Goal: Task Accomplishment & Management: Manage account settings

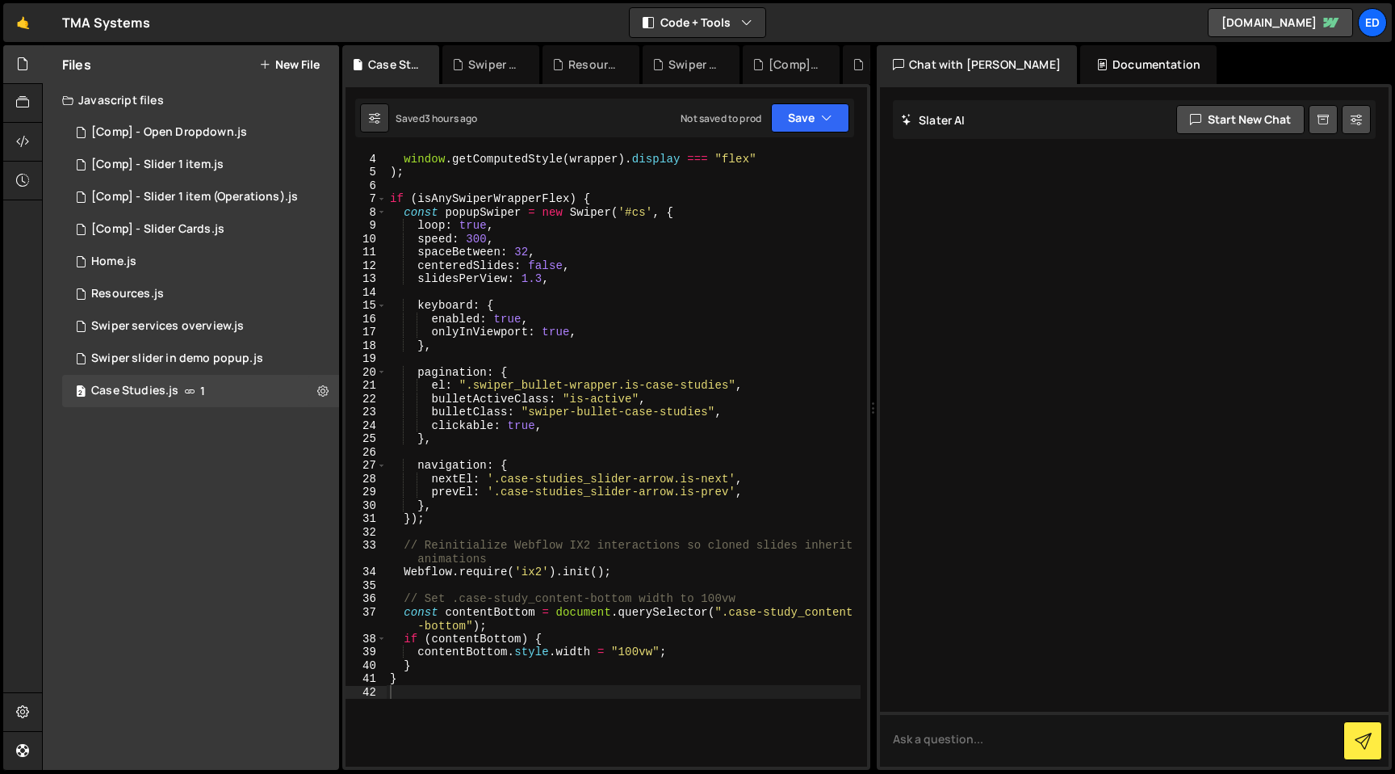
scroll to position [74, 0]
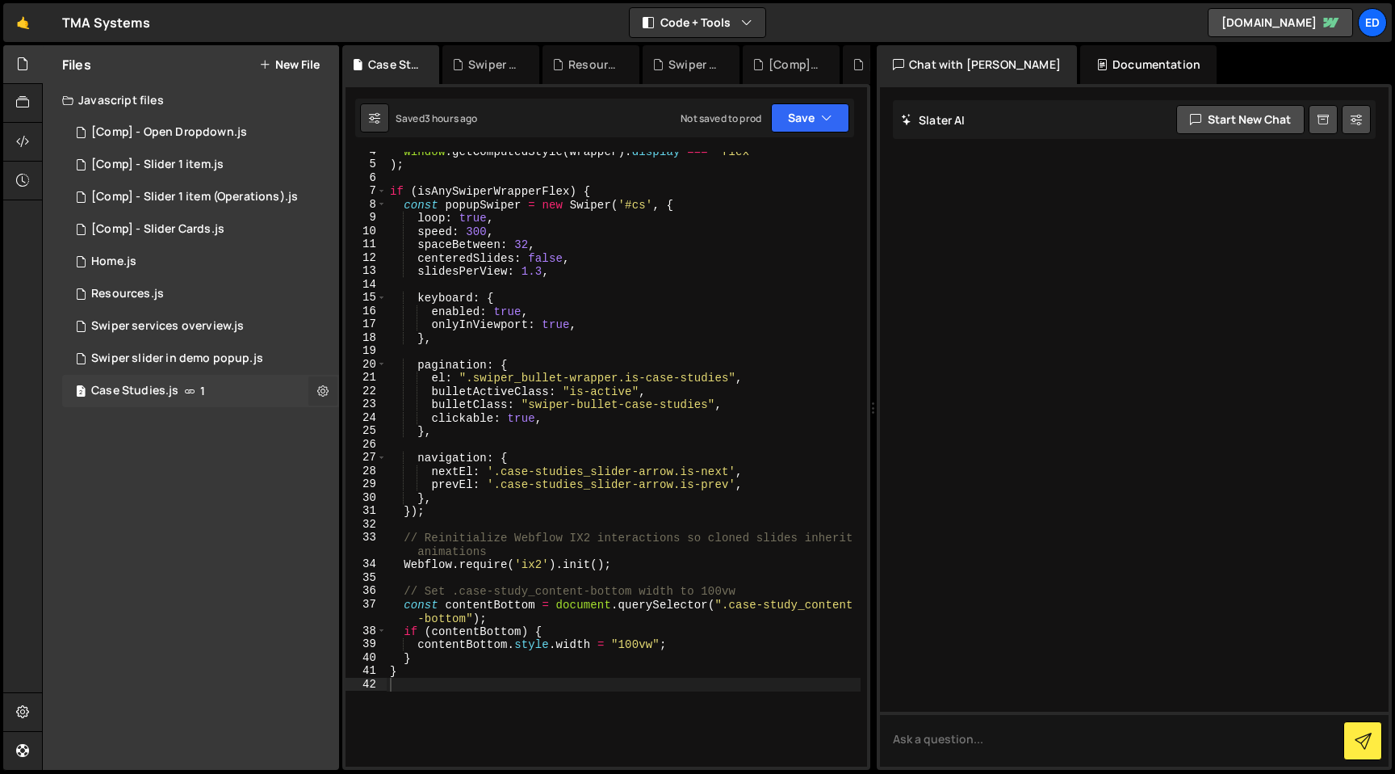
click at [325, 392] on icon at bounding box center [322, 390] width 11 height 15
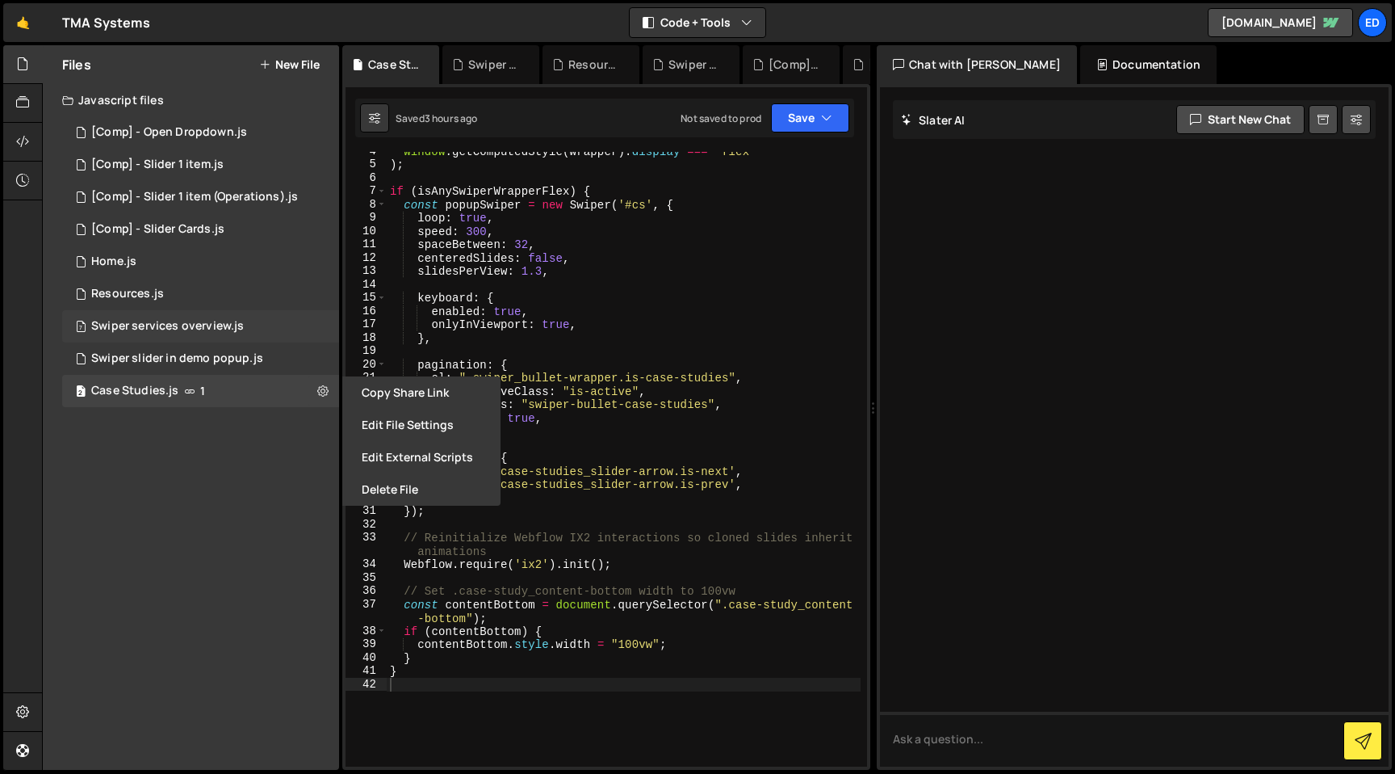
click at [132, 317] on div "7 Swiper services overview.js 0" at bounding box center [200, 326] width 277 height 32
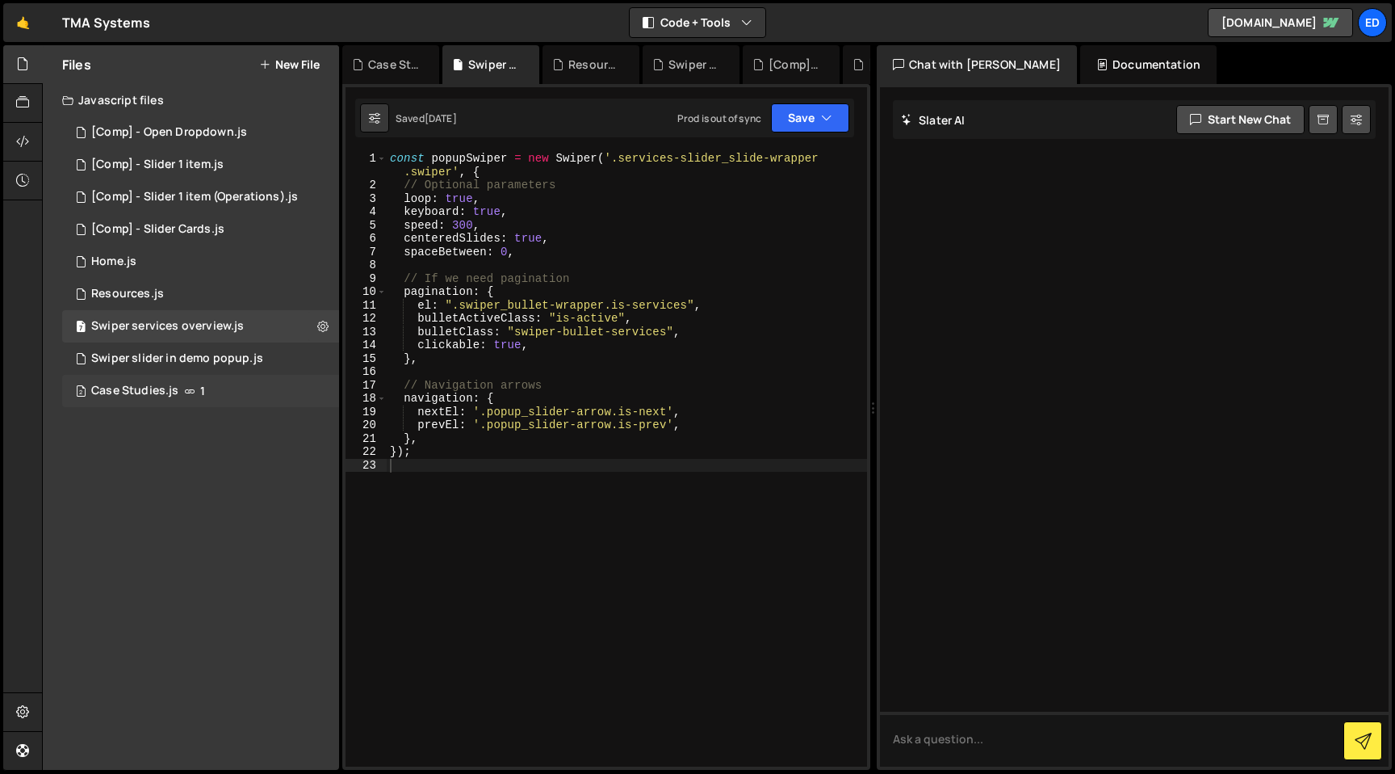
click at [159, 384] on div "Case Studies.js" at bounding box center [134, 391] width 87 height 15
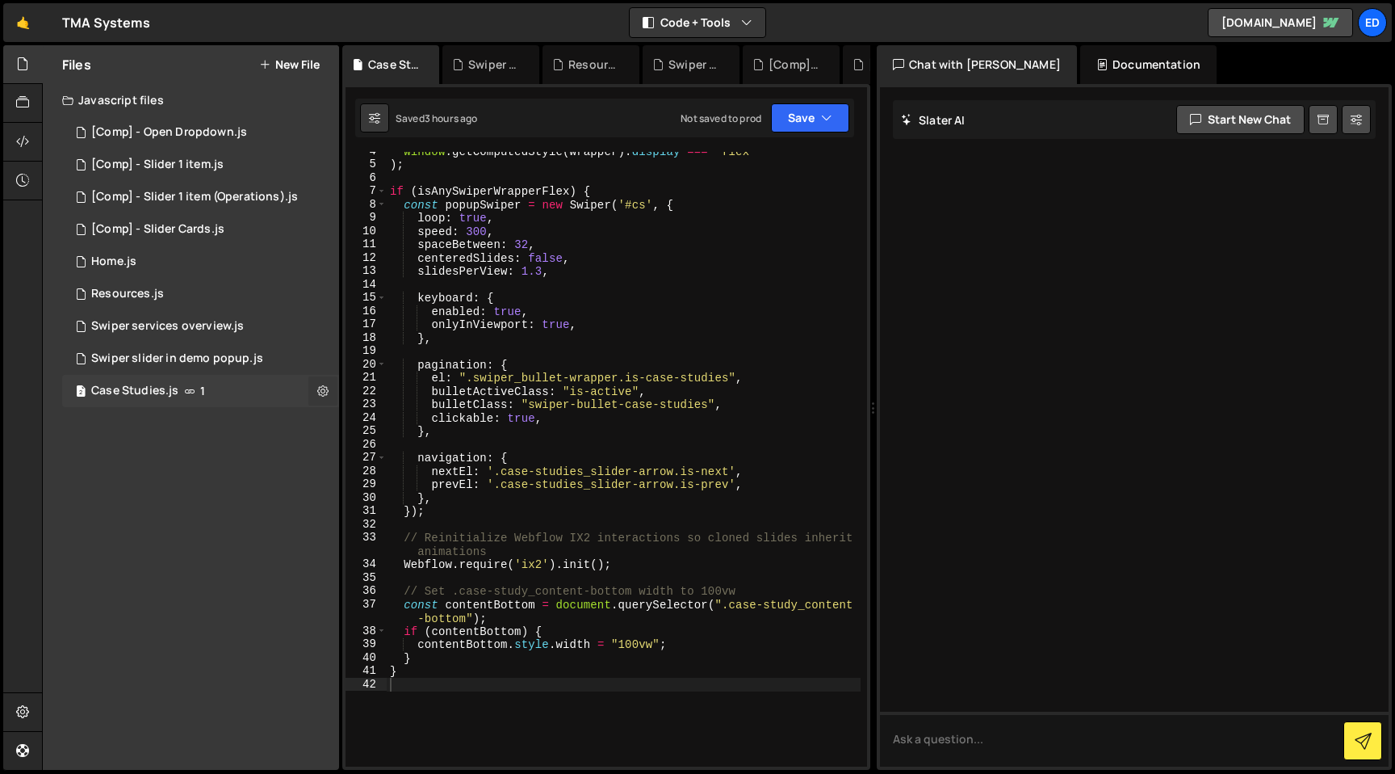
click at [327, 390] on icon at bounding box center [322, 390] width 11 height 15
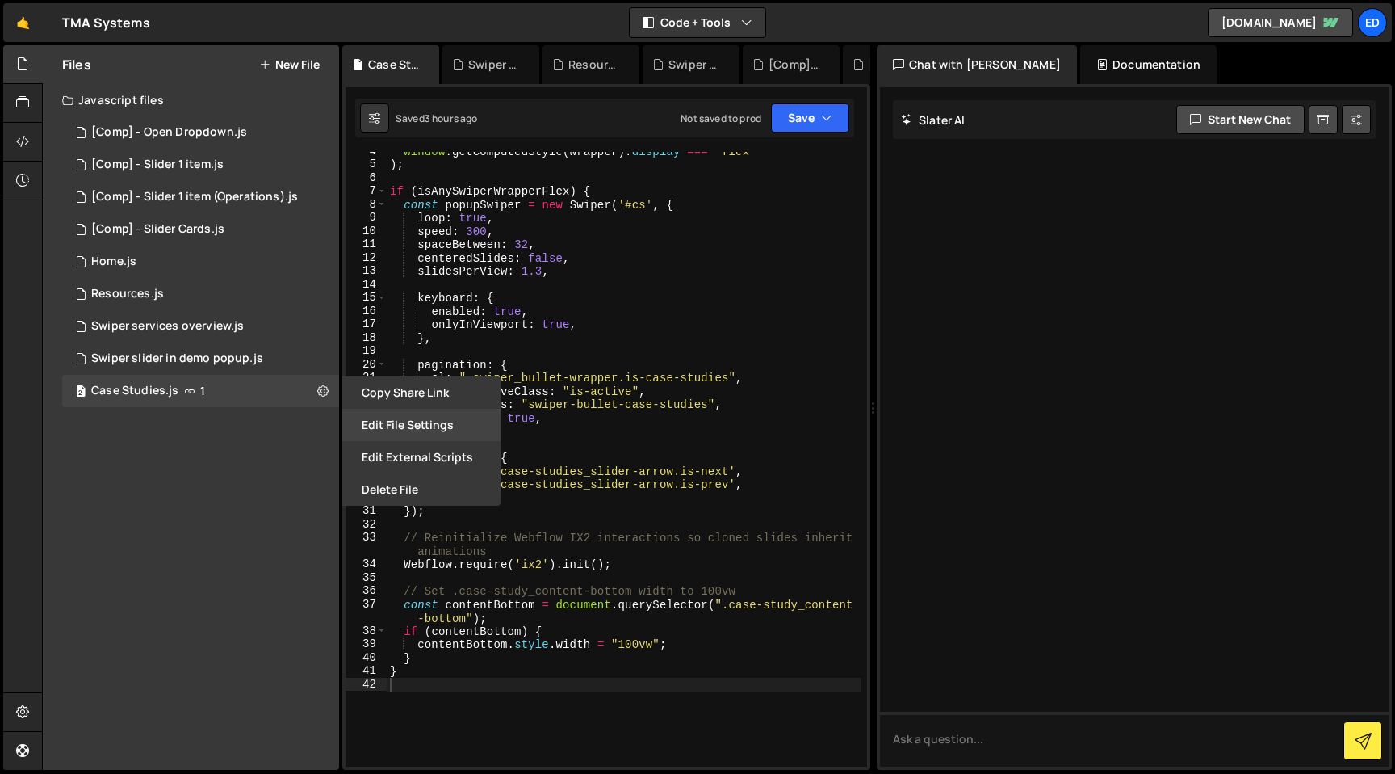
click at [386, 428] on button "Edit File Settings" at bounding box center [421, 425] width 158 height 32
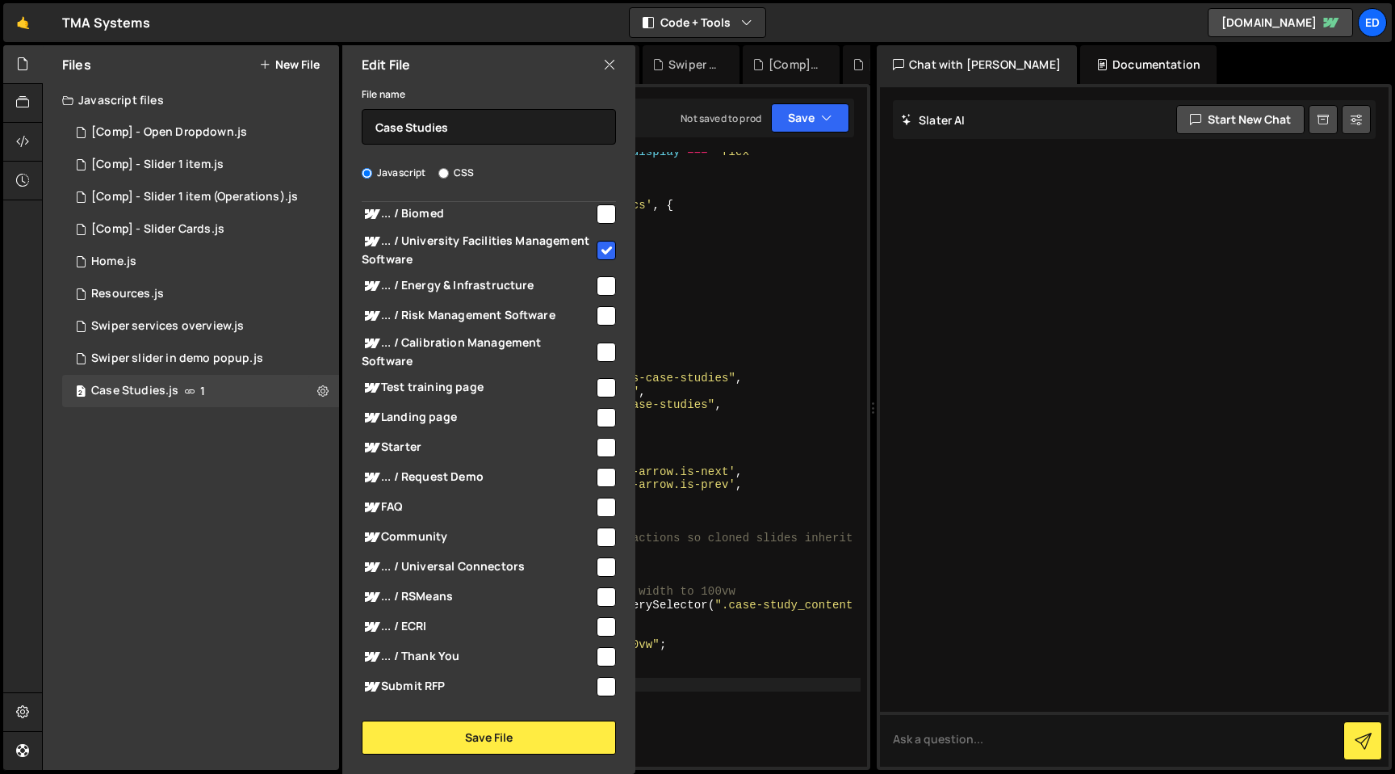
scroll to position [0, 0]
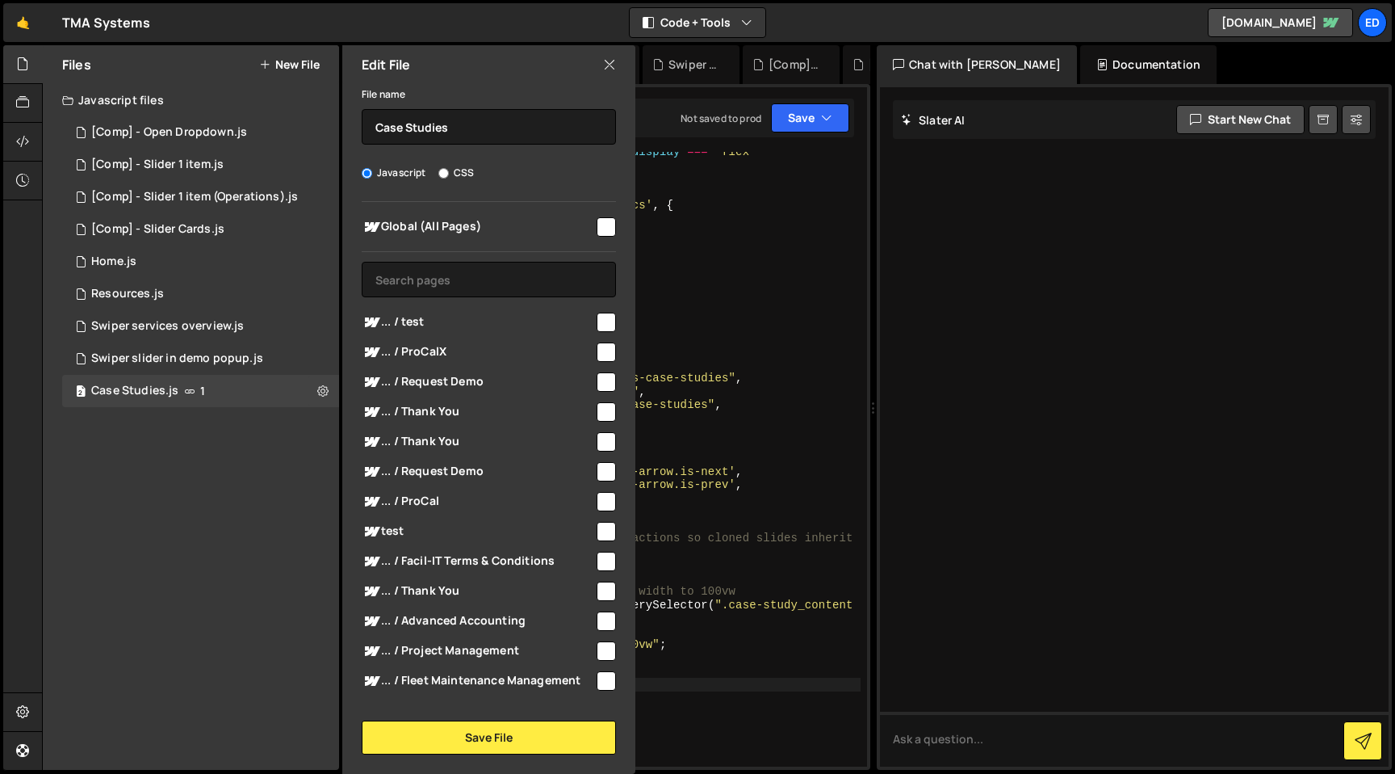
click at [599, 232] on input "checkbox" at bounding box center [606, 226] width 19 height 19
checkbox input "true"
click at [472, 743] on button "Save File" at bounding box center [489, 737] width 254 height 34
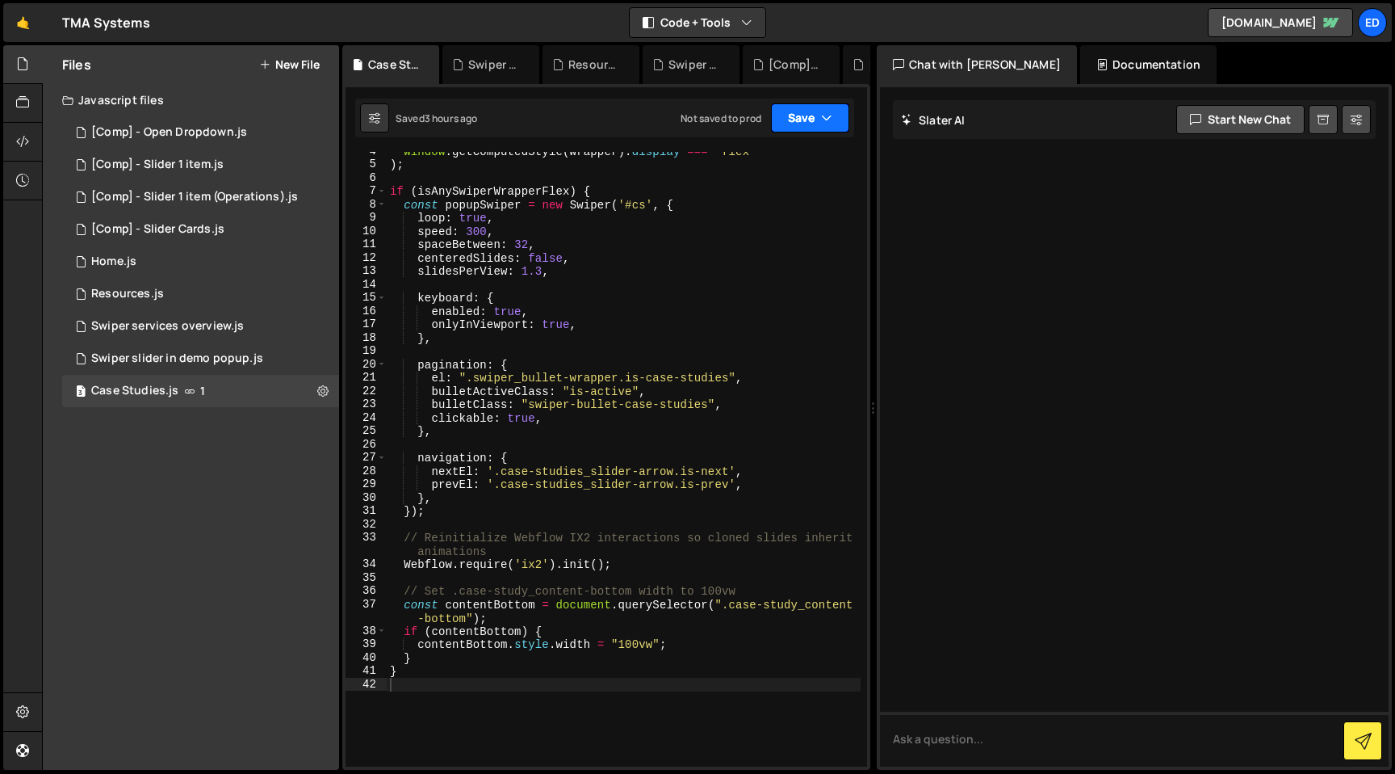
click at [837, 120] on button "Save" at bounding box center [810, 117] width 78 height 29
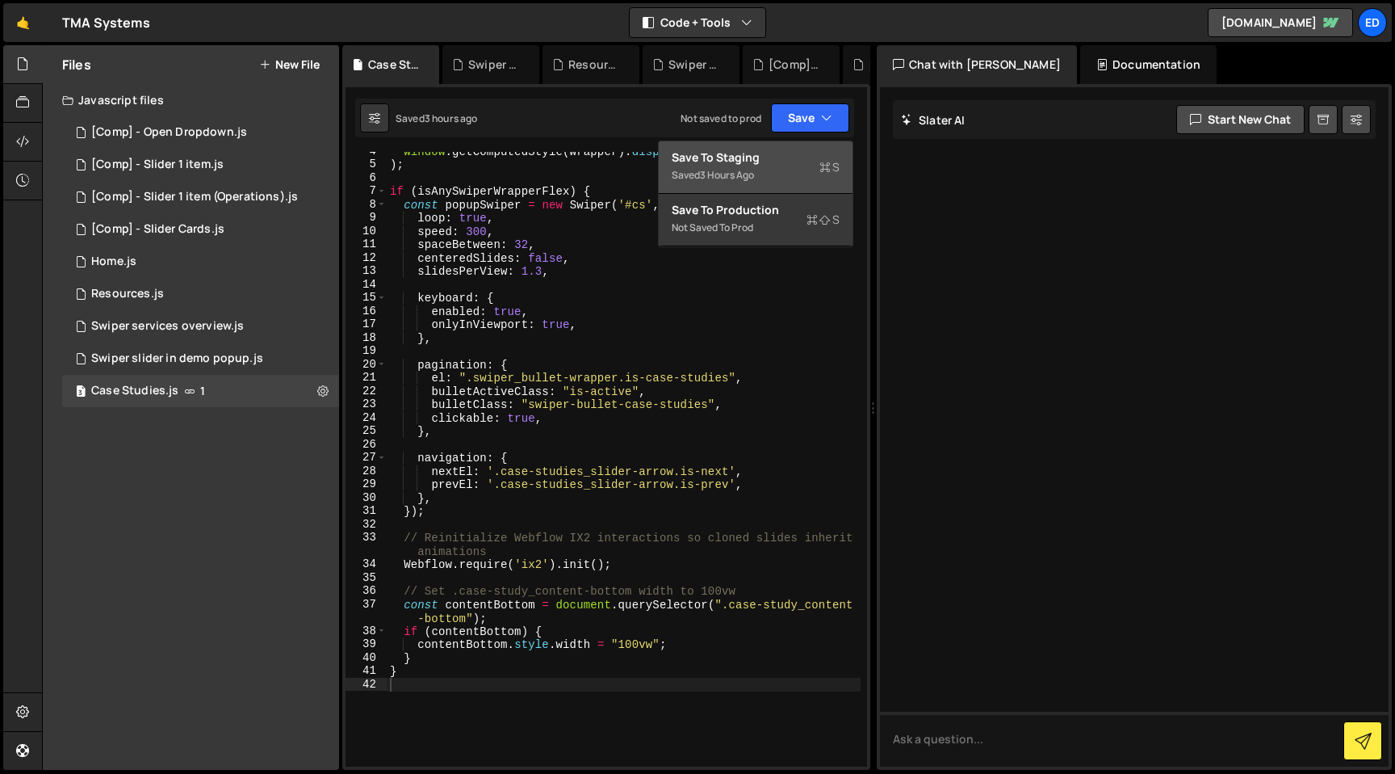
click at [745, 177] on div "3 hours ago" at bounding box center [727, 175] width 54 height 14
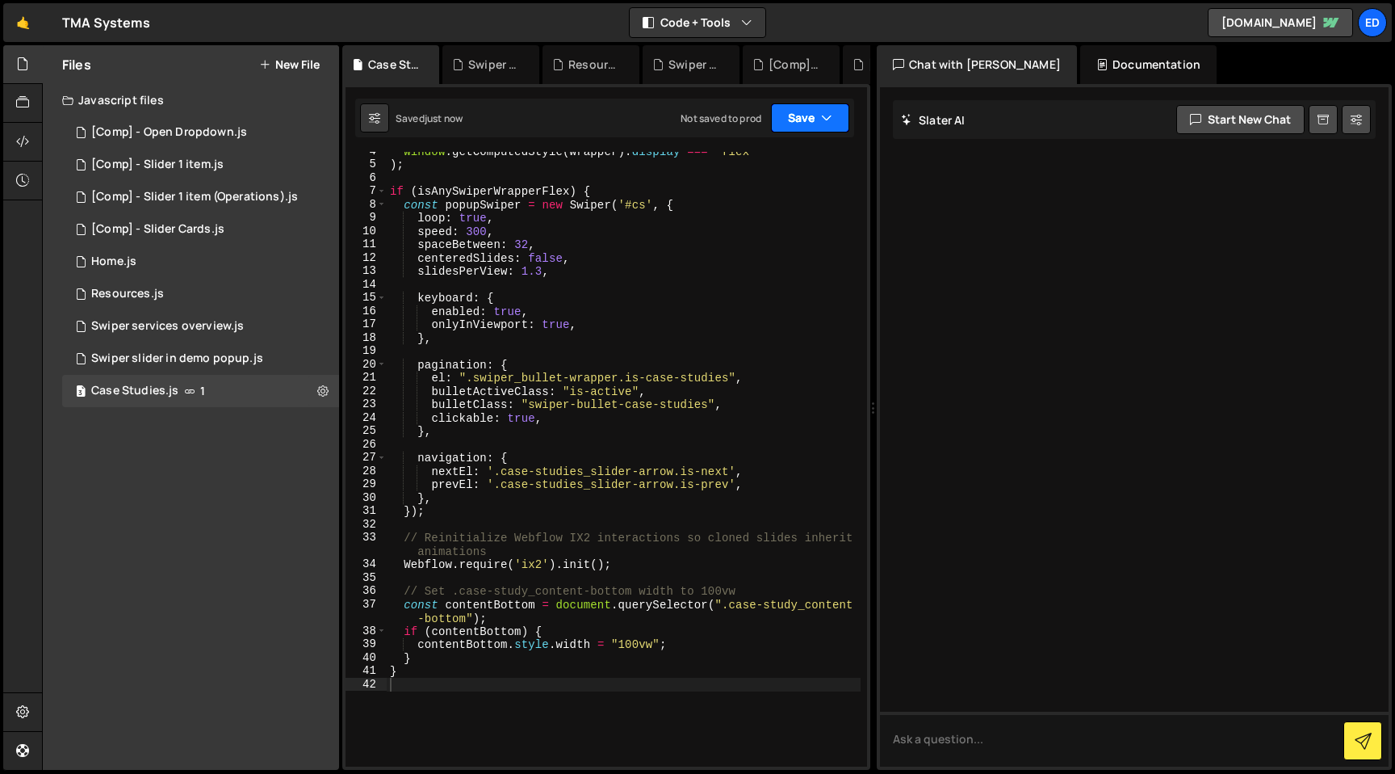
click at [804, 127] on button "Save" at bounding box center [810, 117] width 78 height 29
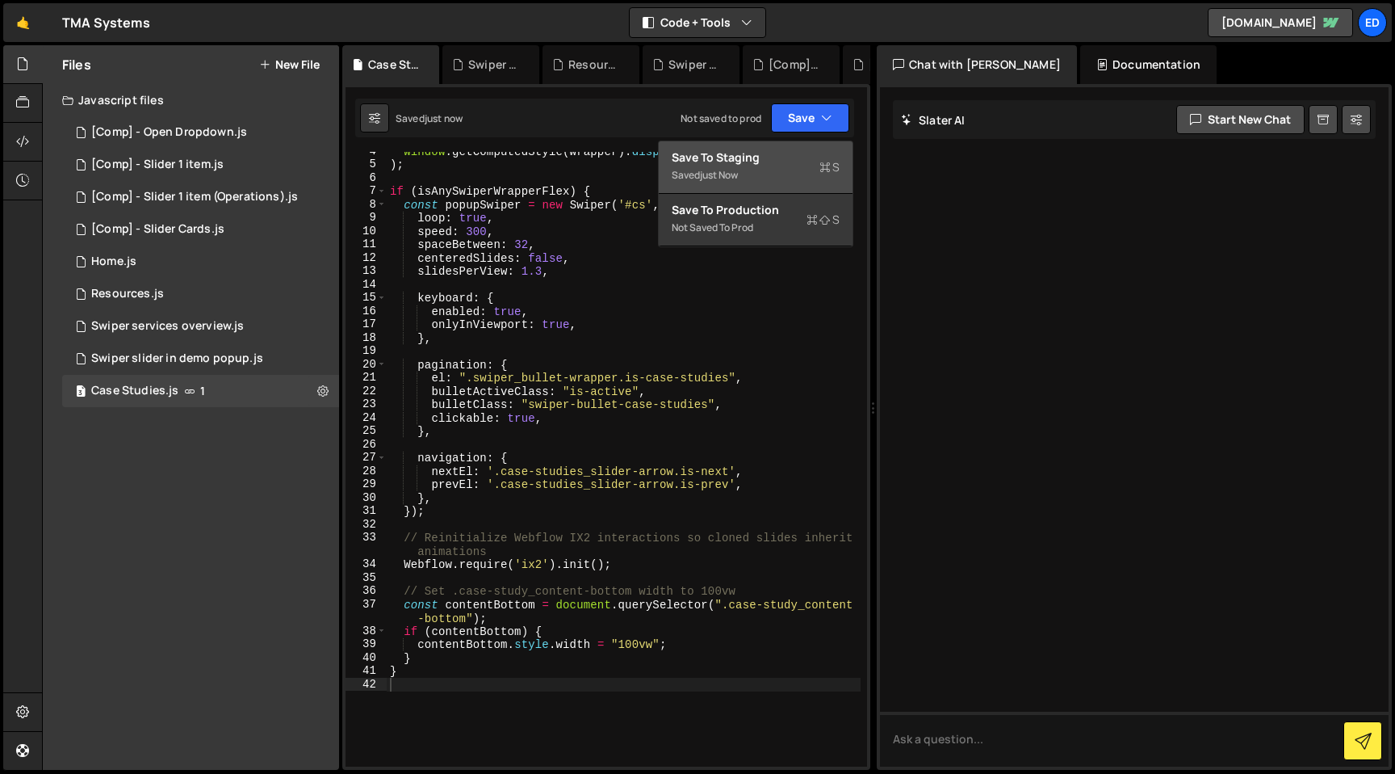
click at [739, 157] on div "Save to Staging S" at bounding box center [756, 157] width 168 height 16
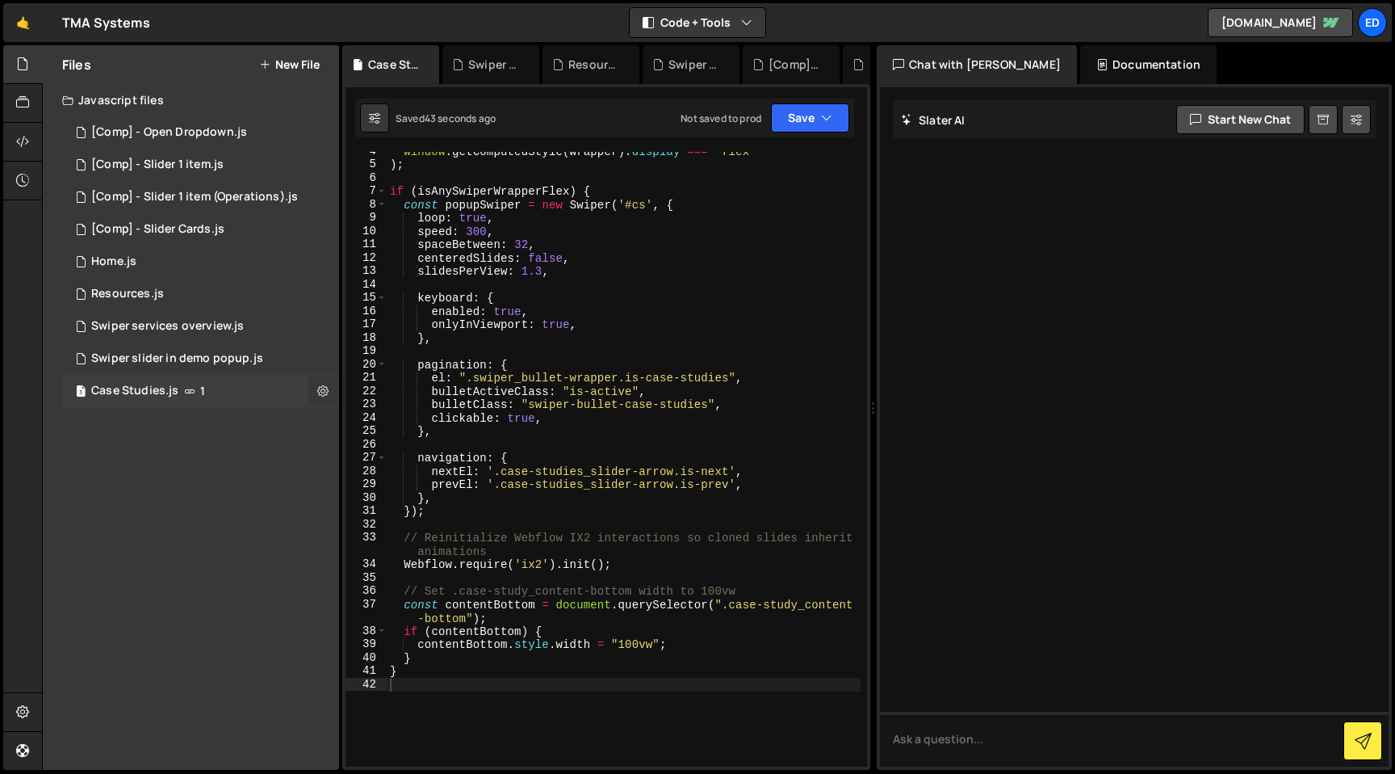
click at [320, 388] on icon at bounding box center [322, 390] width 11 height 15
type input "Case Studies"
radio input "true"
checkbox input "true"
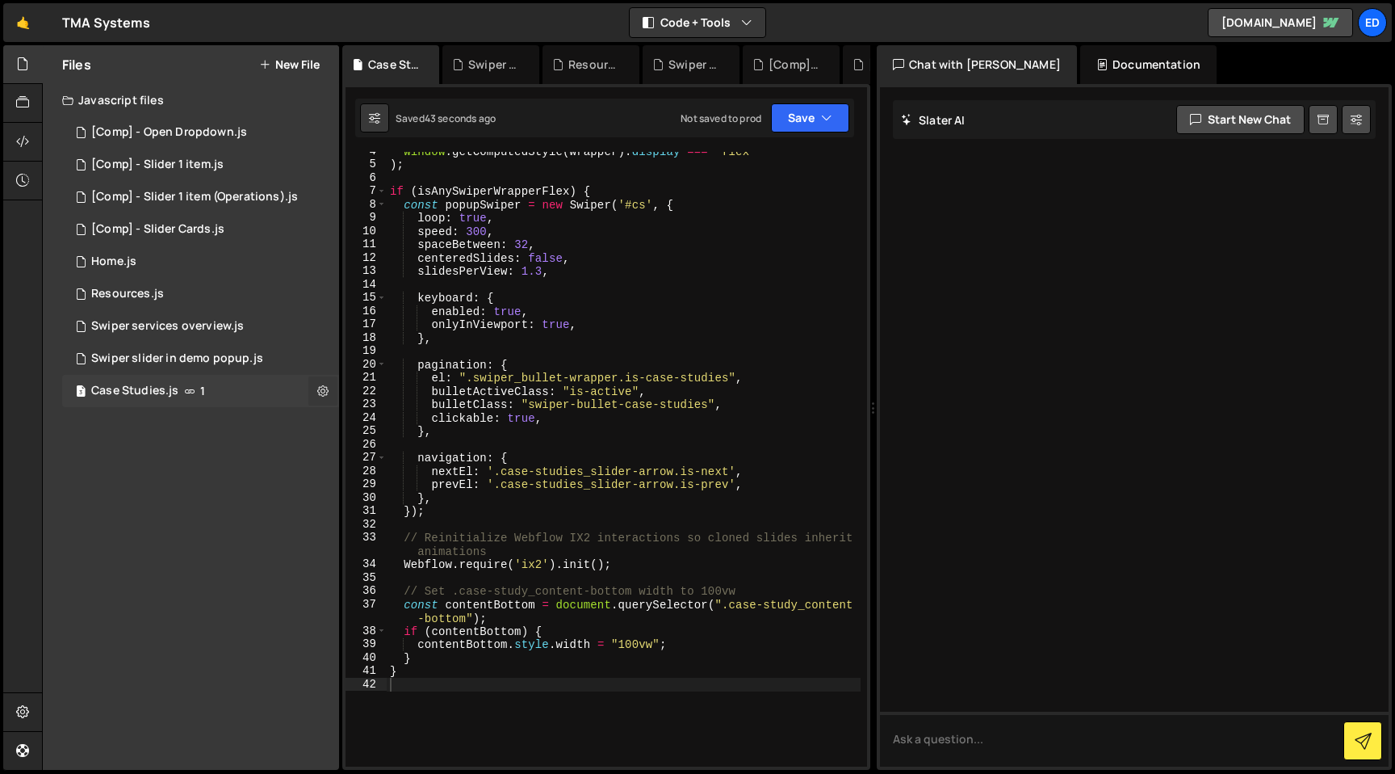
checkbox input "true"
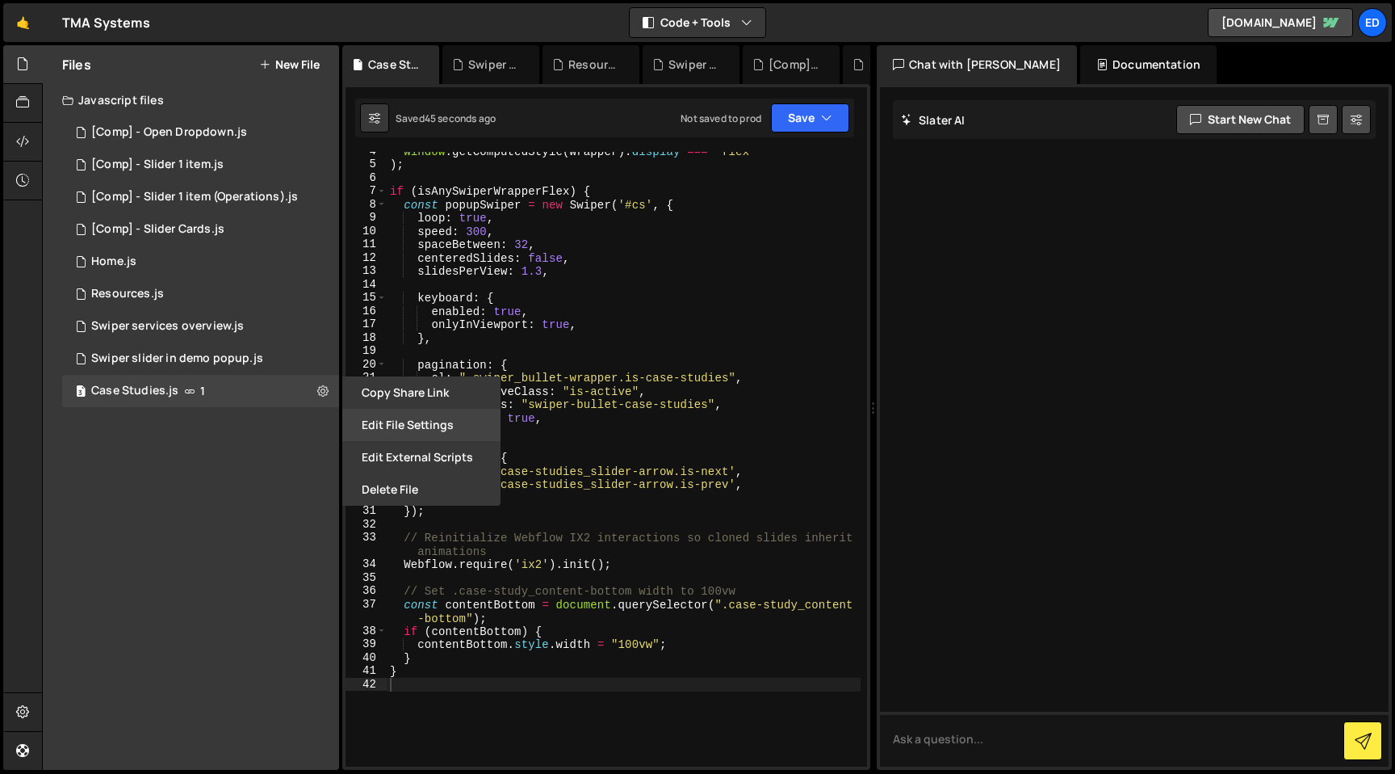
click at [383, 423] on button "Edit File Settings" at bounding box center [421, 425] width 158 height 32
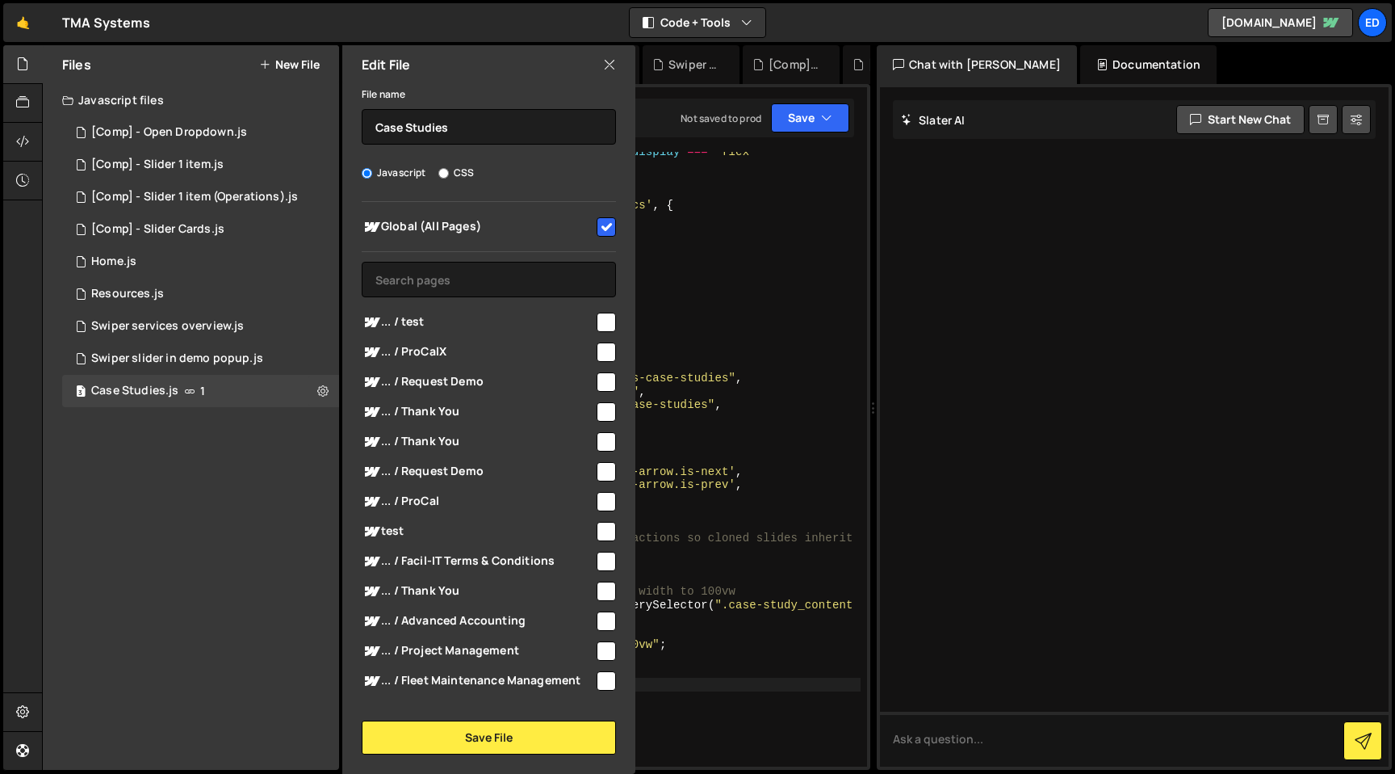
click at [601, 227] on input "checkbox" at bounding box center [606, 226] width 19 height 19
checkbox input "false"
click at [447, 277] on input "text" at bounding box center [489, 280] width 254 height 36
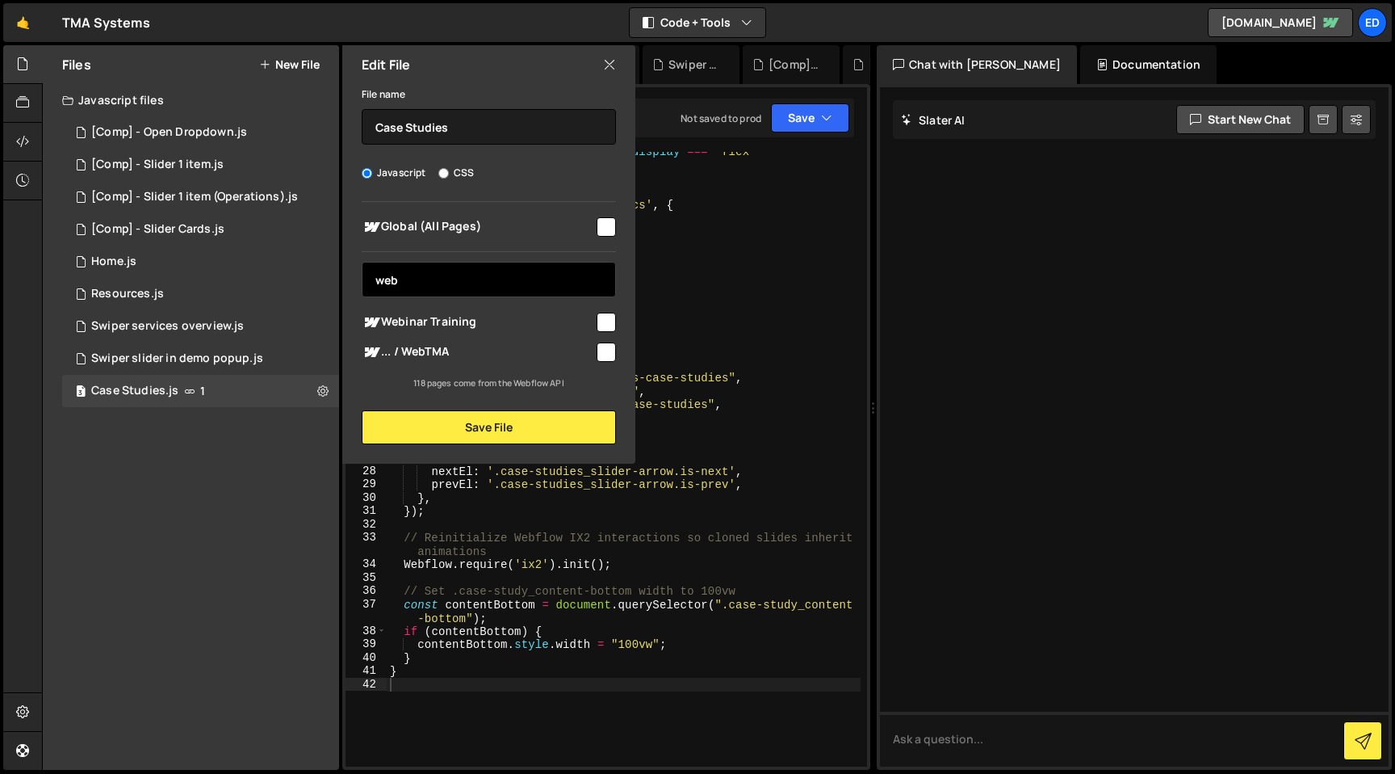
type input "web"
click at [604, 348] on input "checkbox" at bounding box center [606, 351] width 19 height 19
checkbox input "true"
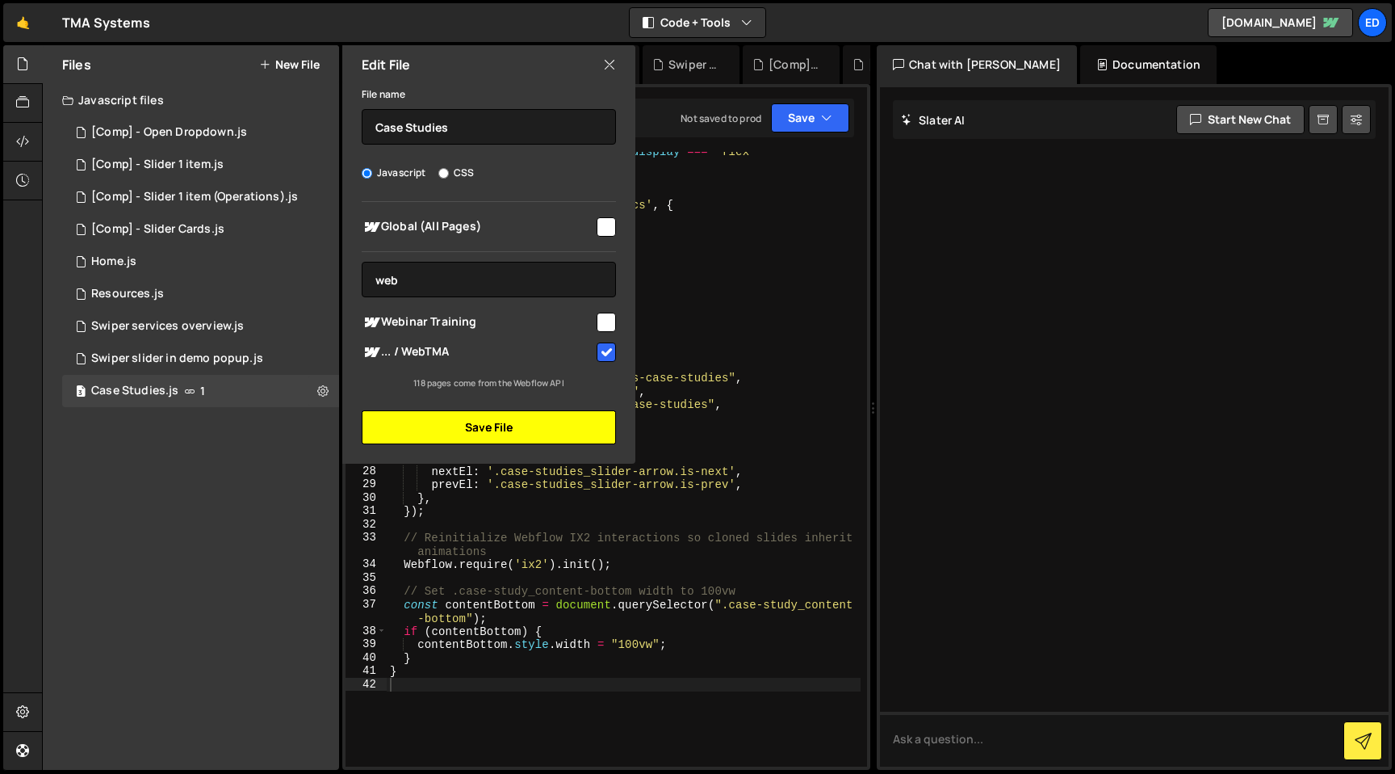
click at [500, 427] on button "Save File" at bounding box center [489, 427] width 254 height 34
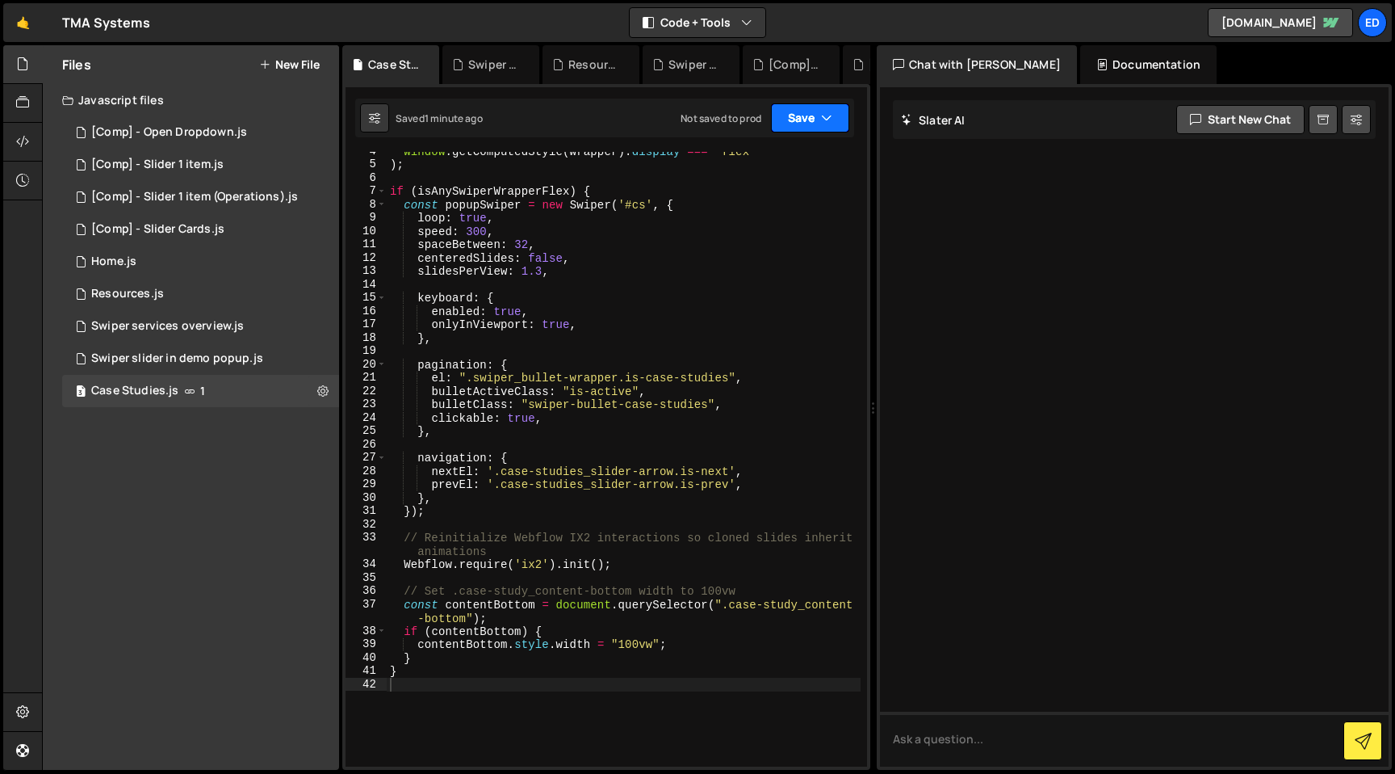
click at [820, 130] on button "Save" at bounding box center [810, 117] width 78 height 29
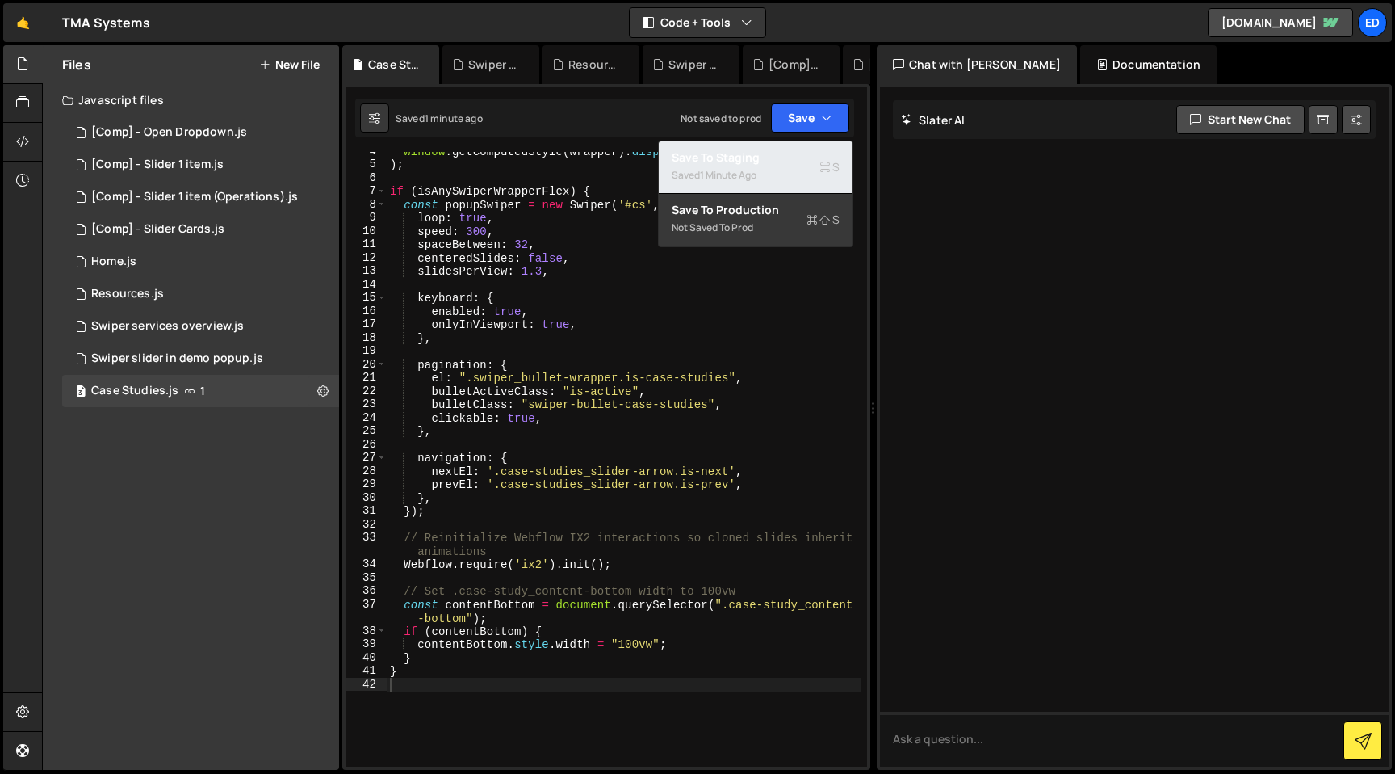
click at [758, 166] on div "Saved 1 minute ago" at bounding box center [756, 175] width 168 height 19
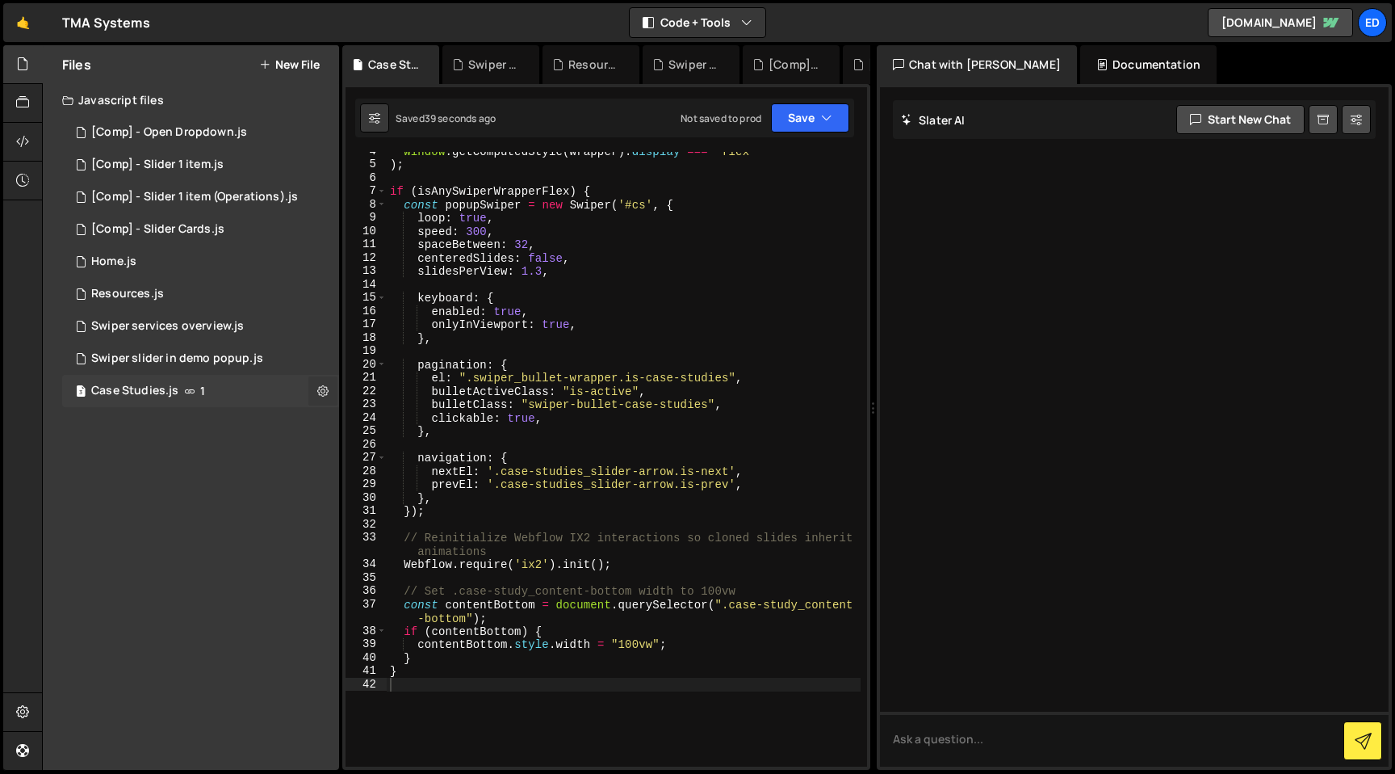
click at [326, 389] on icon at bounding box center [322, 390] width 11 height 15
type input "Case Studies"
radio input "true"
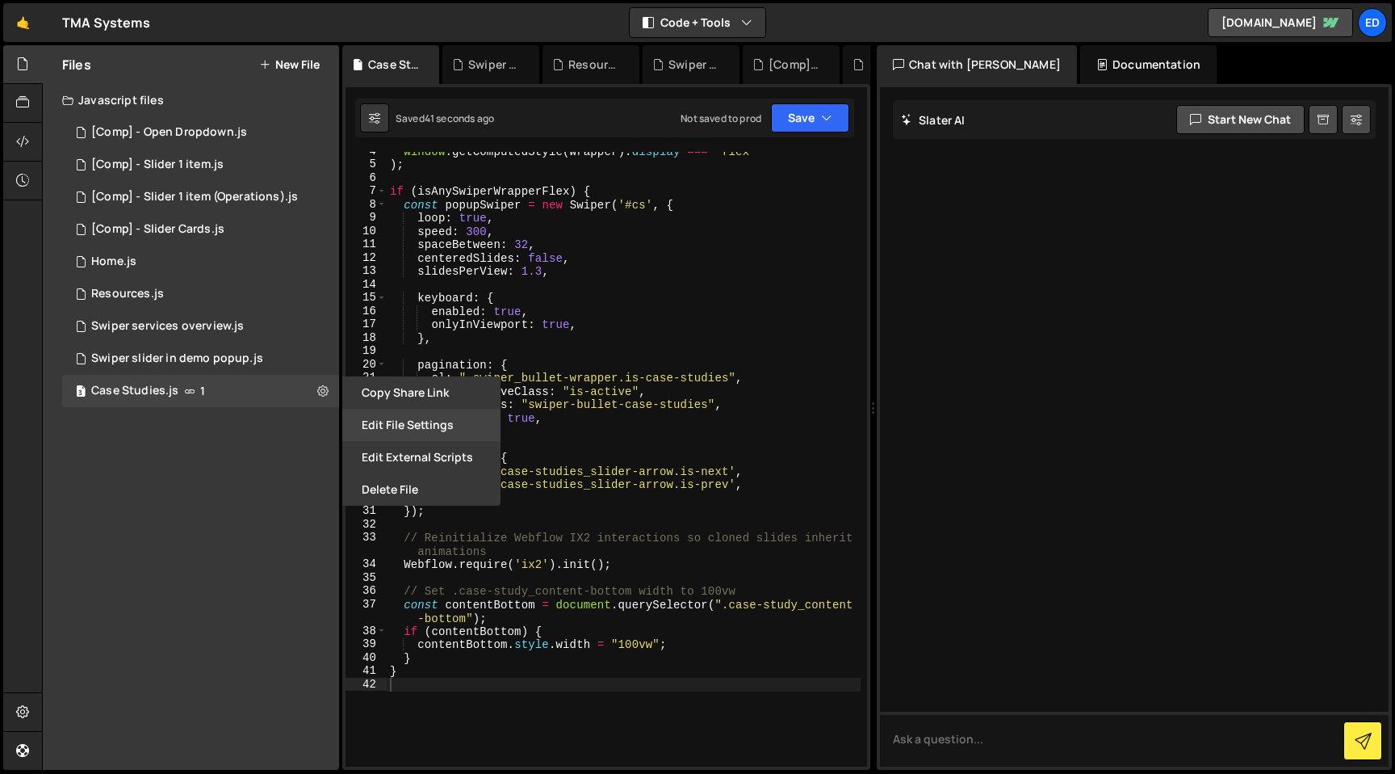
click at [398, 426] on button "Edit File Settings" at bounding box center [421, 425] width 158 height 32
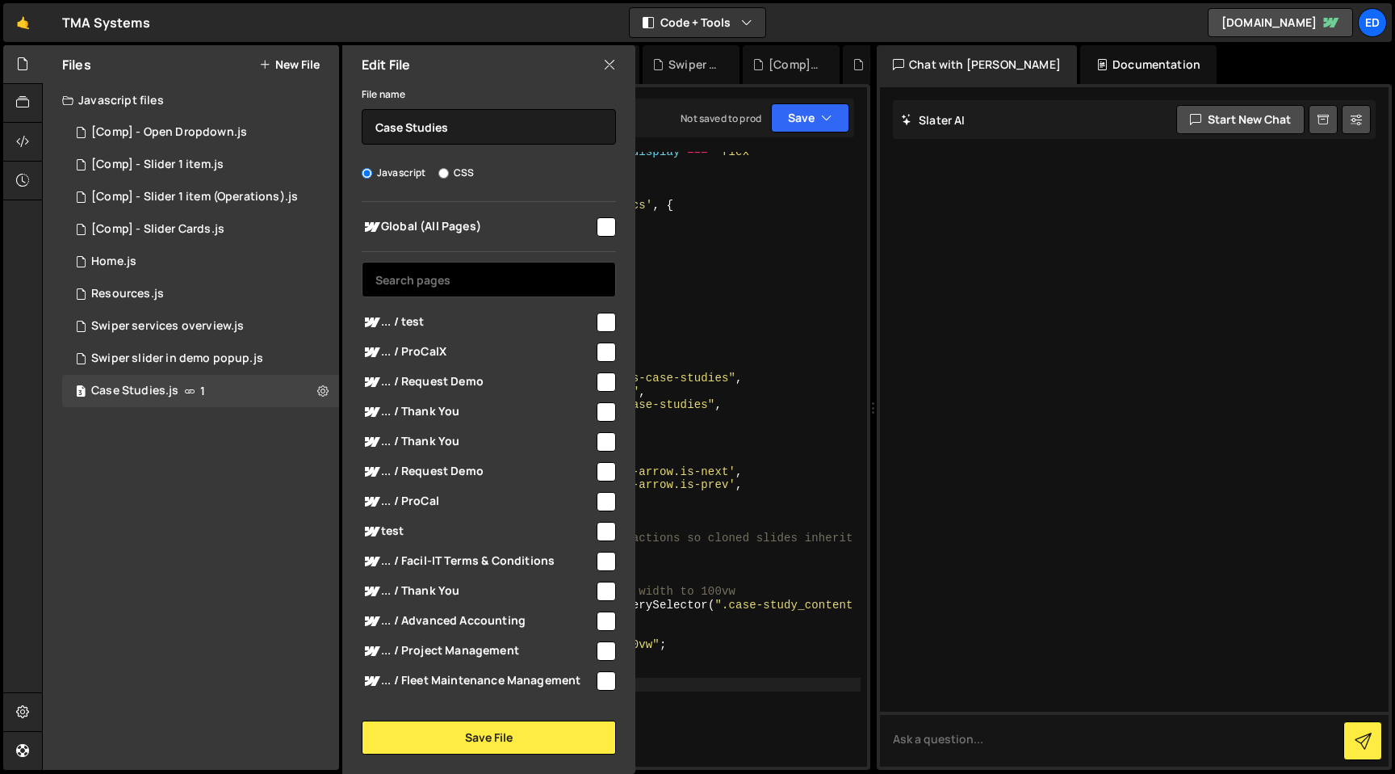
click at [413, 275] on input "text" at bounding box center [489, 280] width 254 height 36
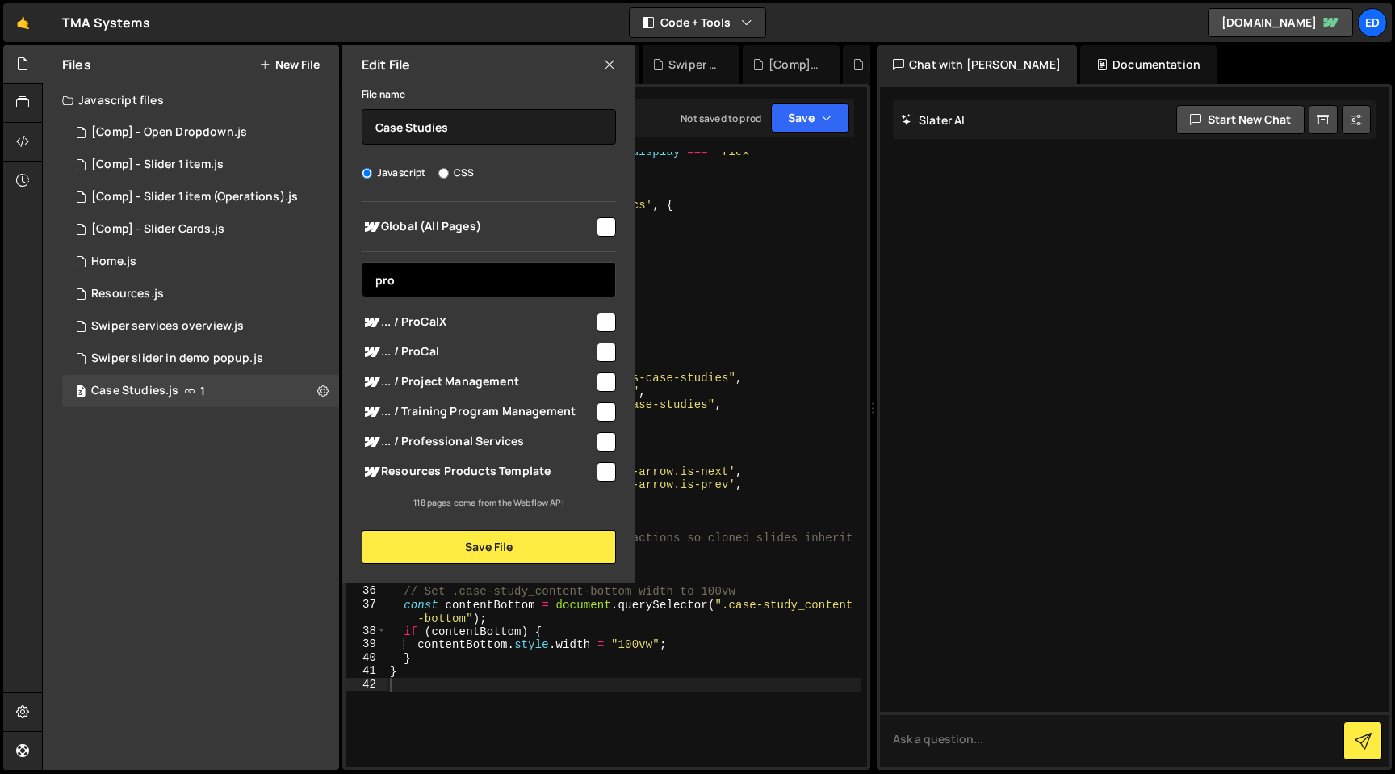
type input "pro"
click at [599, 319] on input "checkbox" at bounding box center [606, 322] width 19 height 19
checkbox input "true"
click at [605, 341] on div at bounding box center [605, 351] width 22 height 22
click at [605, 343] on input "checkbox" at bounding box center [606, 351] width 19 height 19
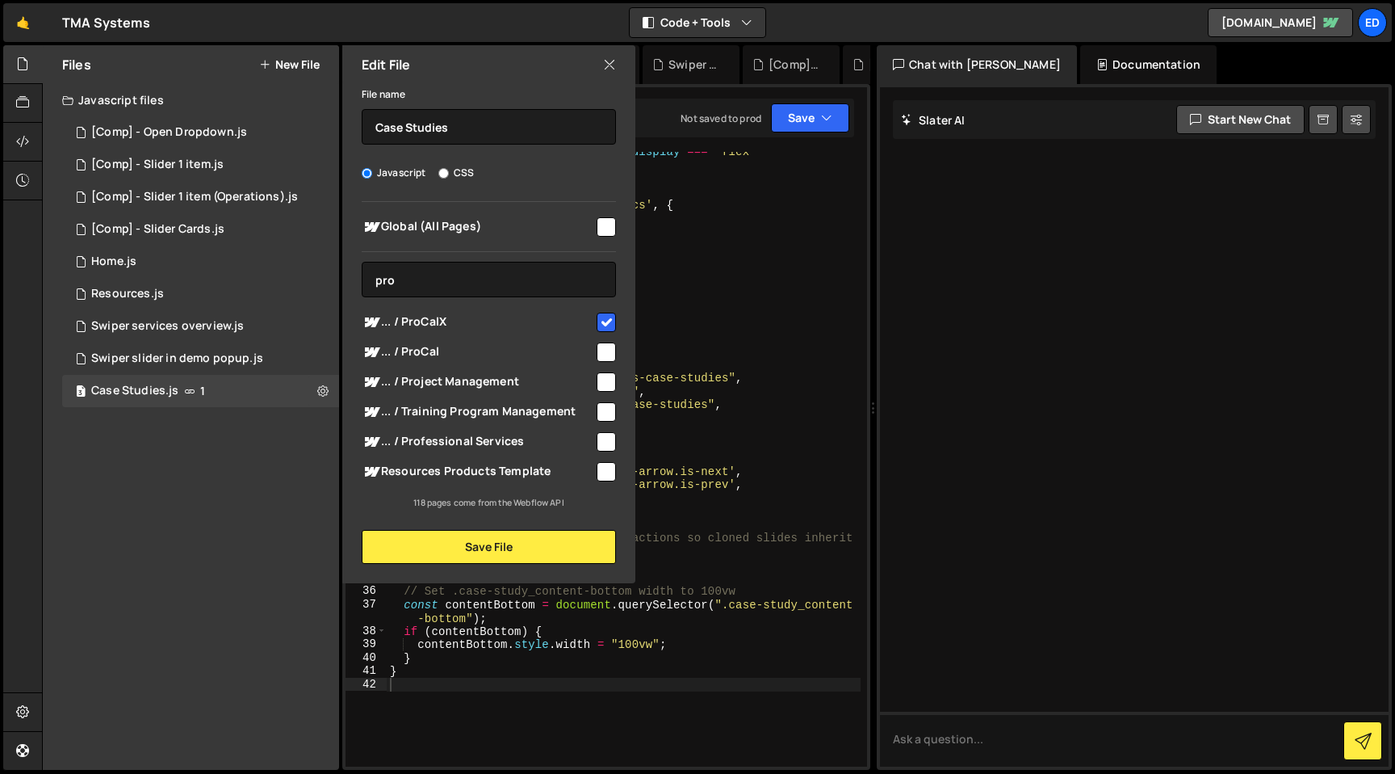
checkbox input "true"
click at [495, 550] on button "Save File" at bounding box center [489, 547] width 254 height 34
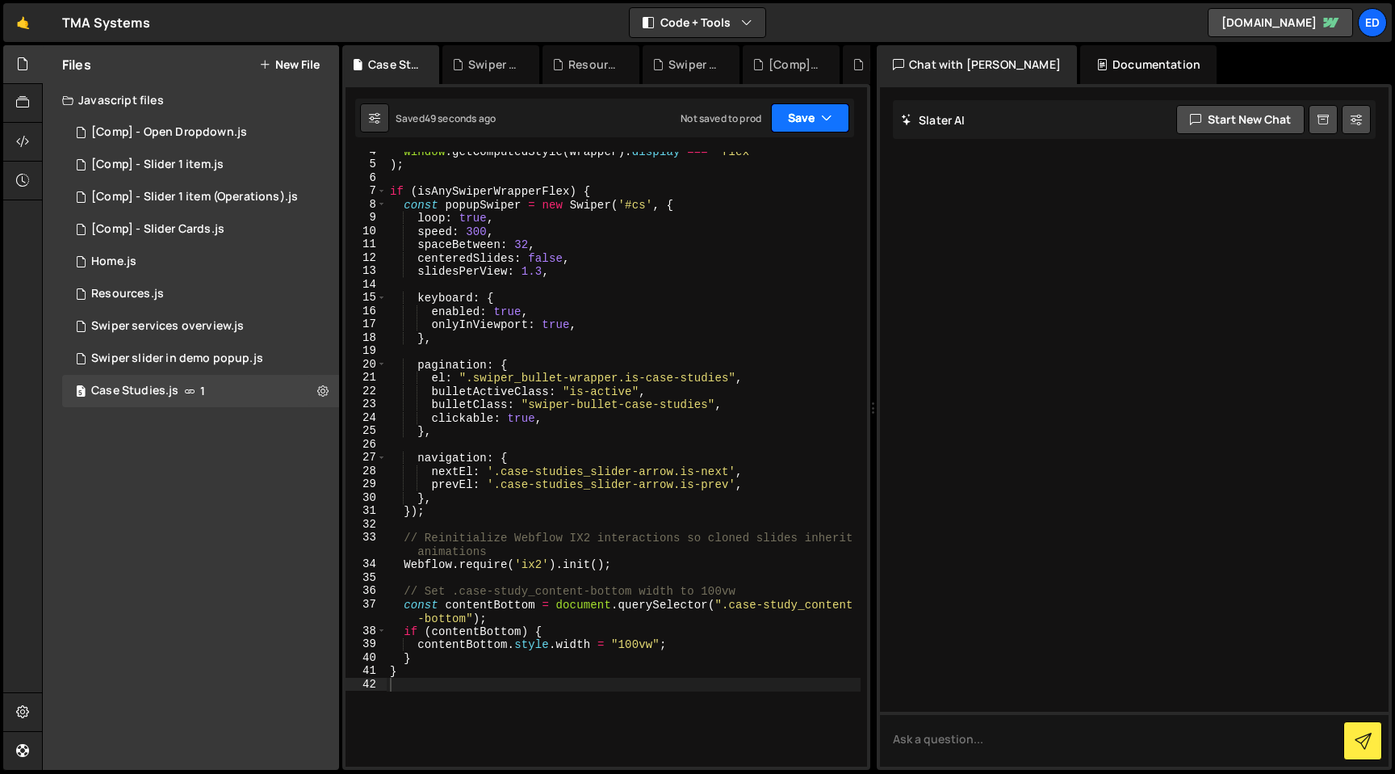
click at [822, 123] on icon "button" at bounding box center [826, 118] width 11 height 16
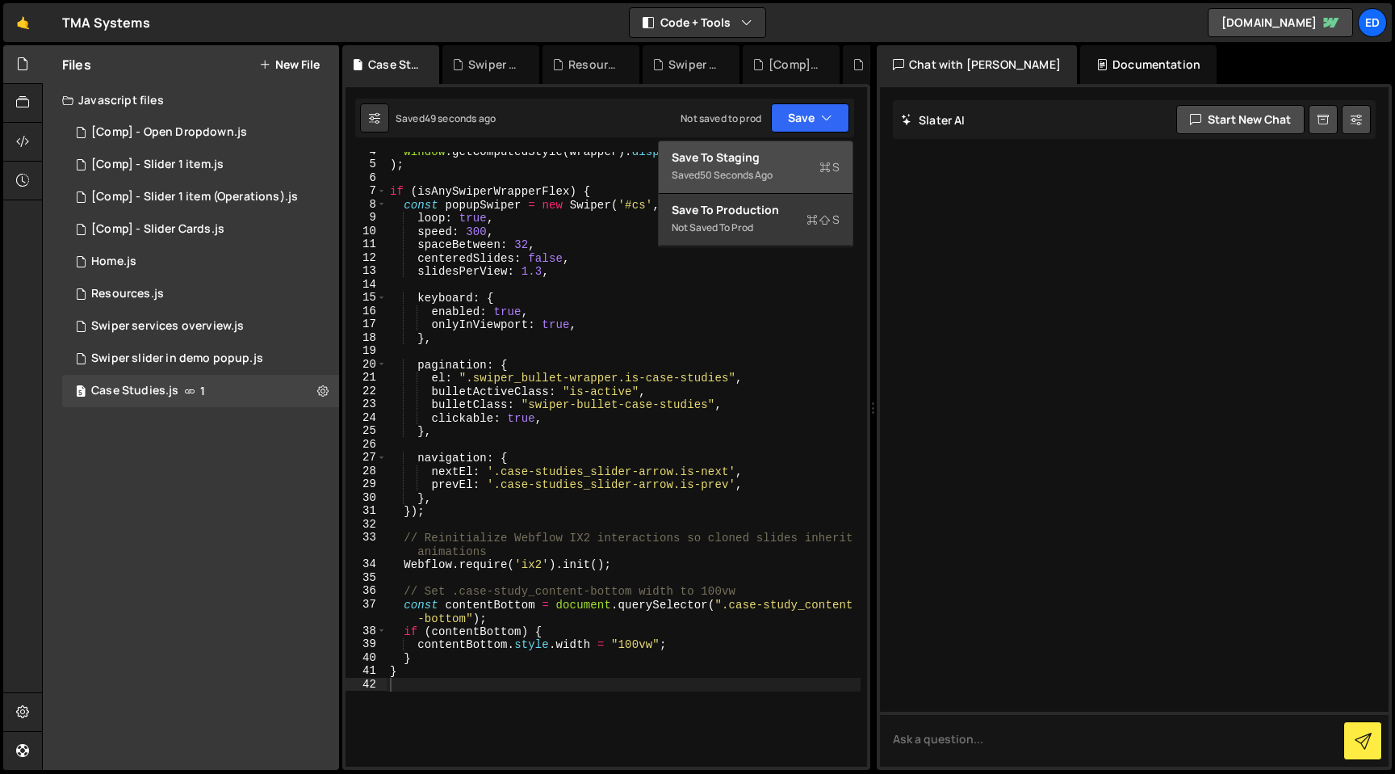
click at [778, 152] on div "Save to Staging S" at bounding box center [756, 157] width 168 height 16
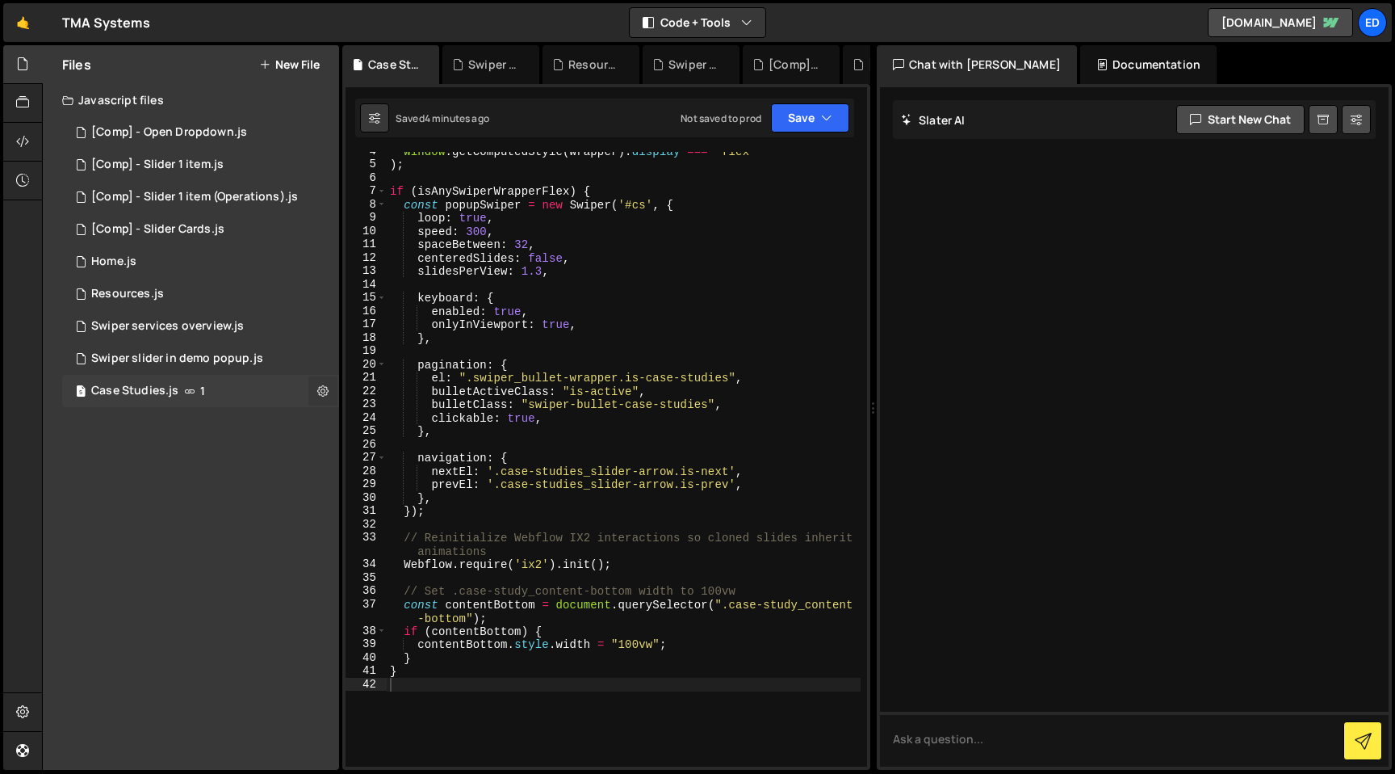
click at [322, 387] on icon at bounding box center [322, 390] width 11 height 15
type input "Case Studies"
radio input "true"
checkbox input "true"
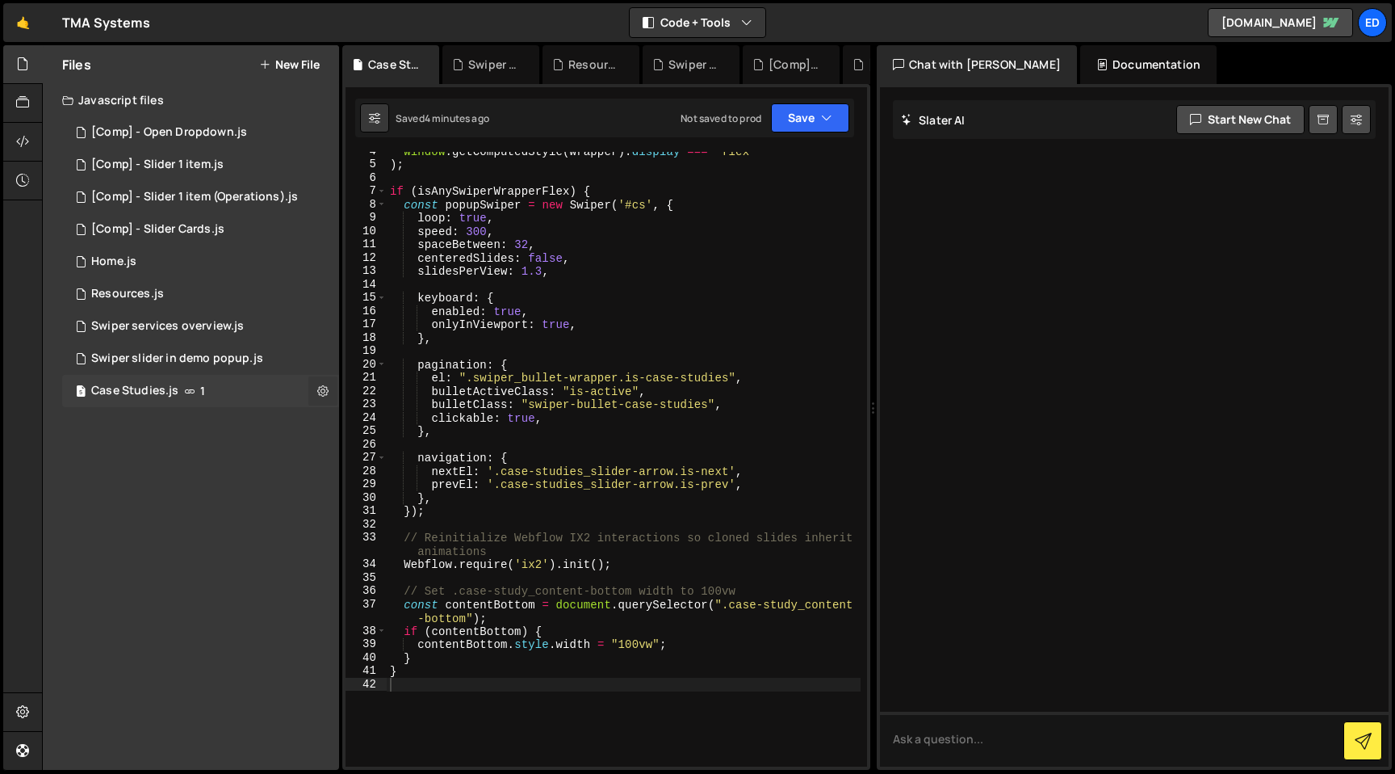
checkbox input "true"
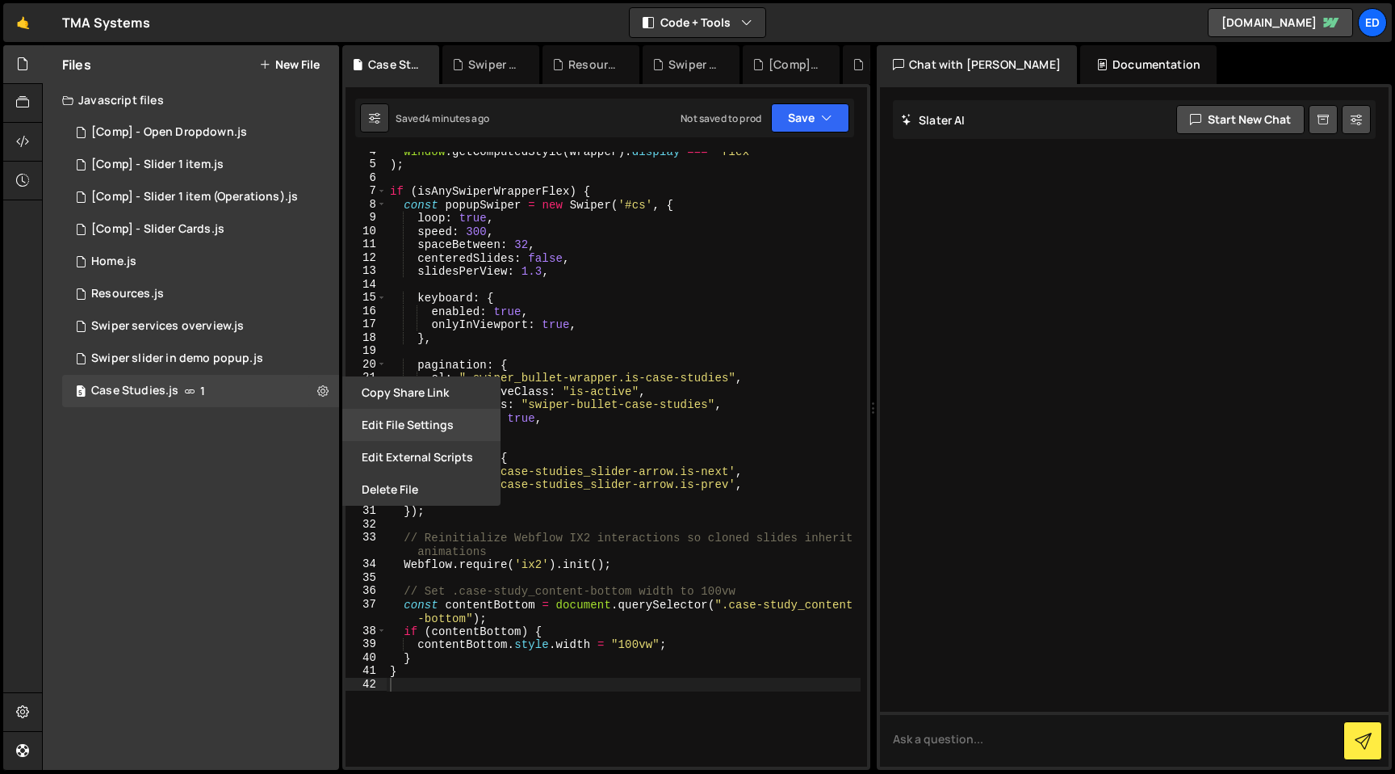
click at [391, 422] on button "Edit File Settings" at bounding box center [421, 425] width 158 height 32
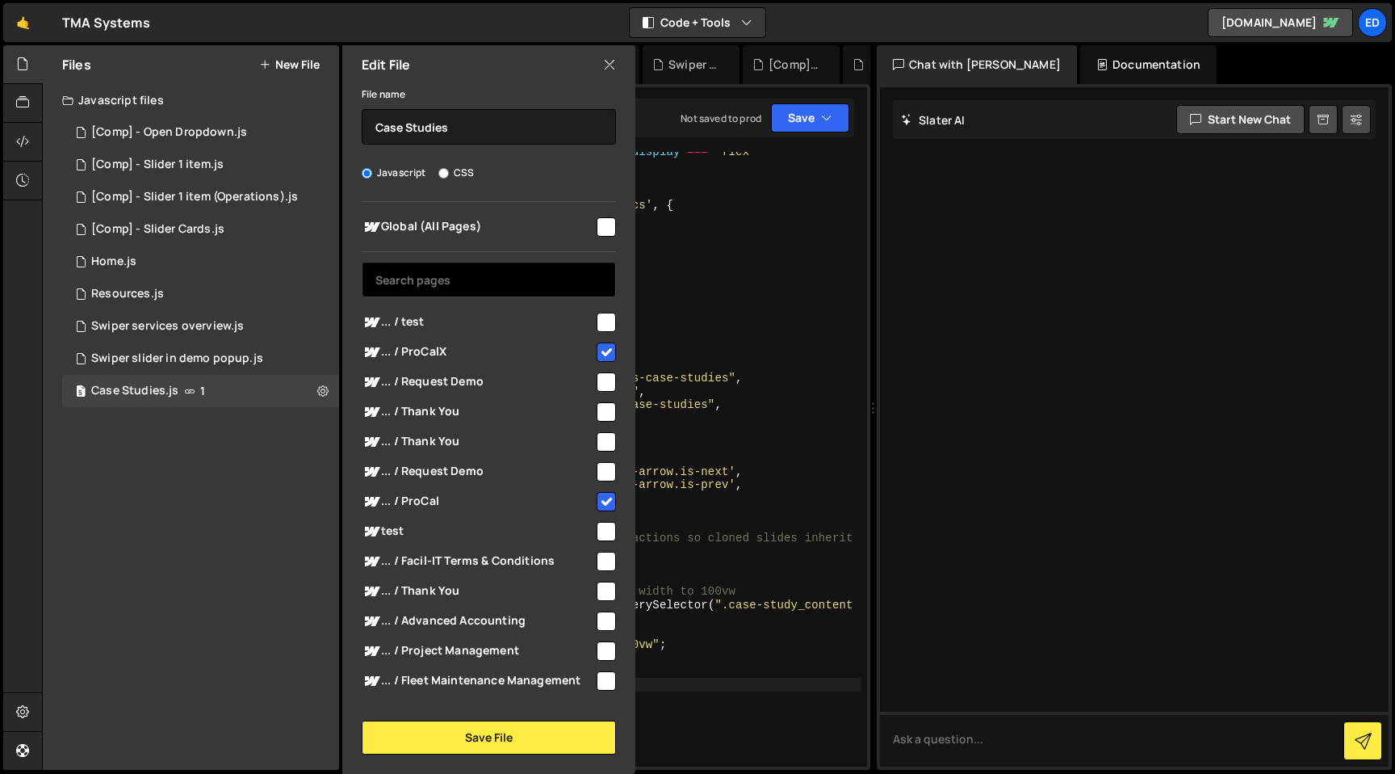
click at [430, 279] on input "text" at bounding box center [489, 280] width 254 height 36
click at [602, 317] on input "checkbox" at bounding box center [606, 322] width 19 height 19
checkbox input "true"
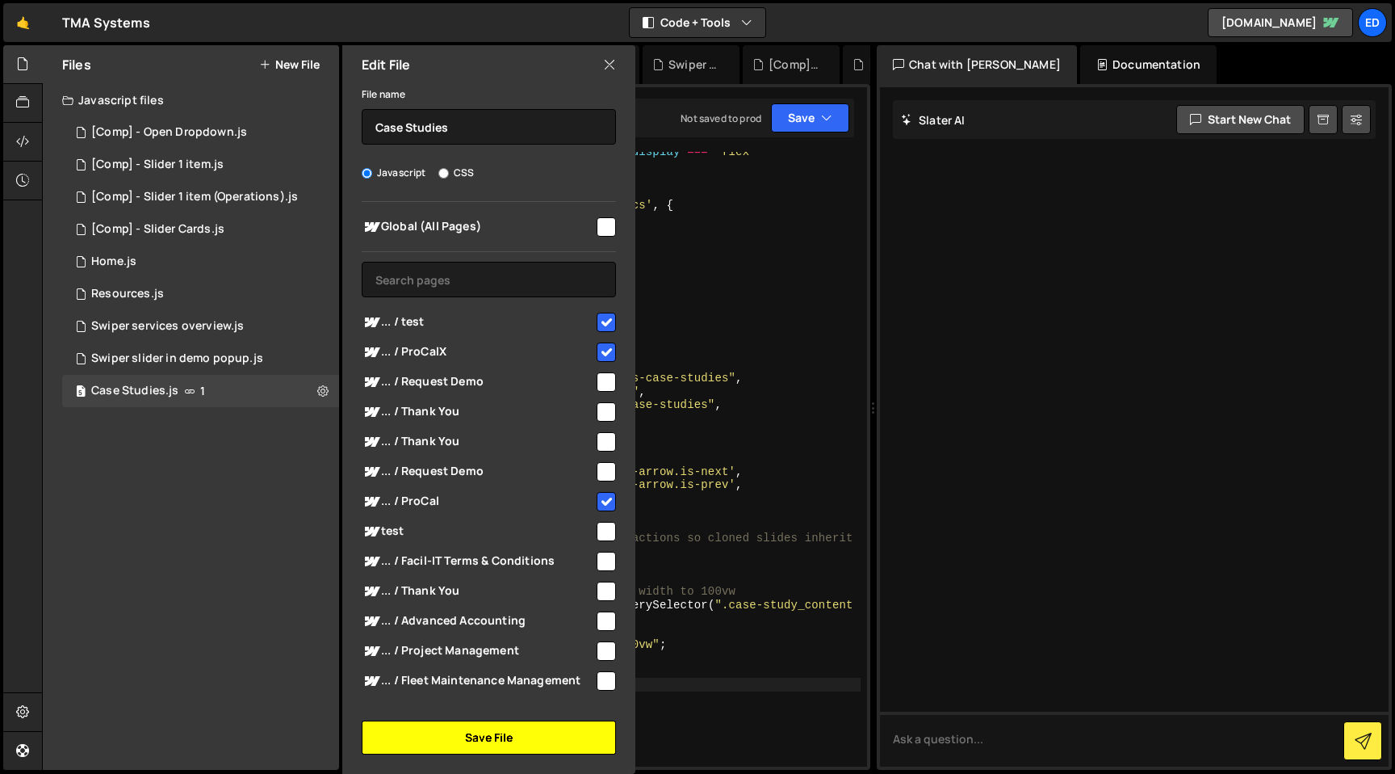
click at [468, 731] on button "Save File" at bounding box center [489, 737] width 254 height 34
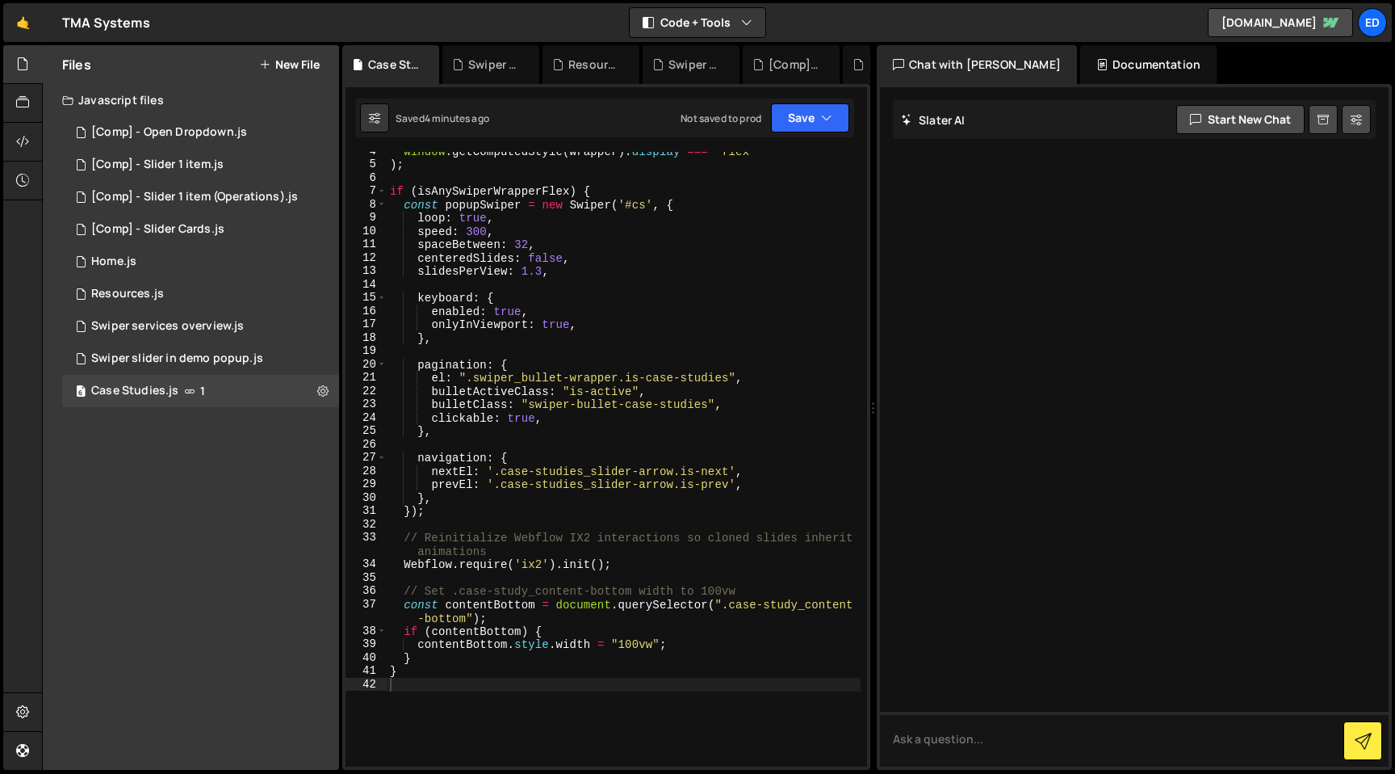
click at [819, 132] on div "Saved 4 minutes ago Not saved to prod Upgrade to Edit Save Save to Staging S Sa…" at bounding box center [604, 118] width 499 height 39
click at [825, 115] on icon "button" at bounding box center [826, 118] width 11 height 16
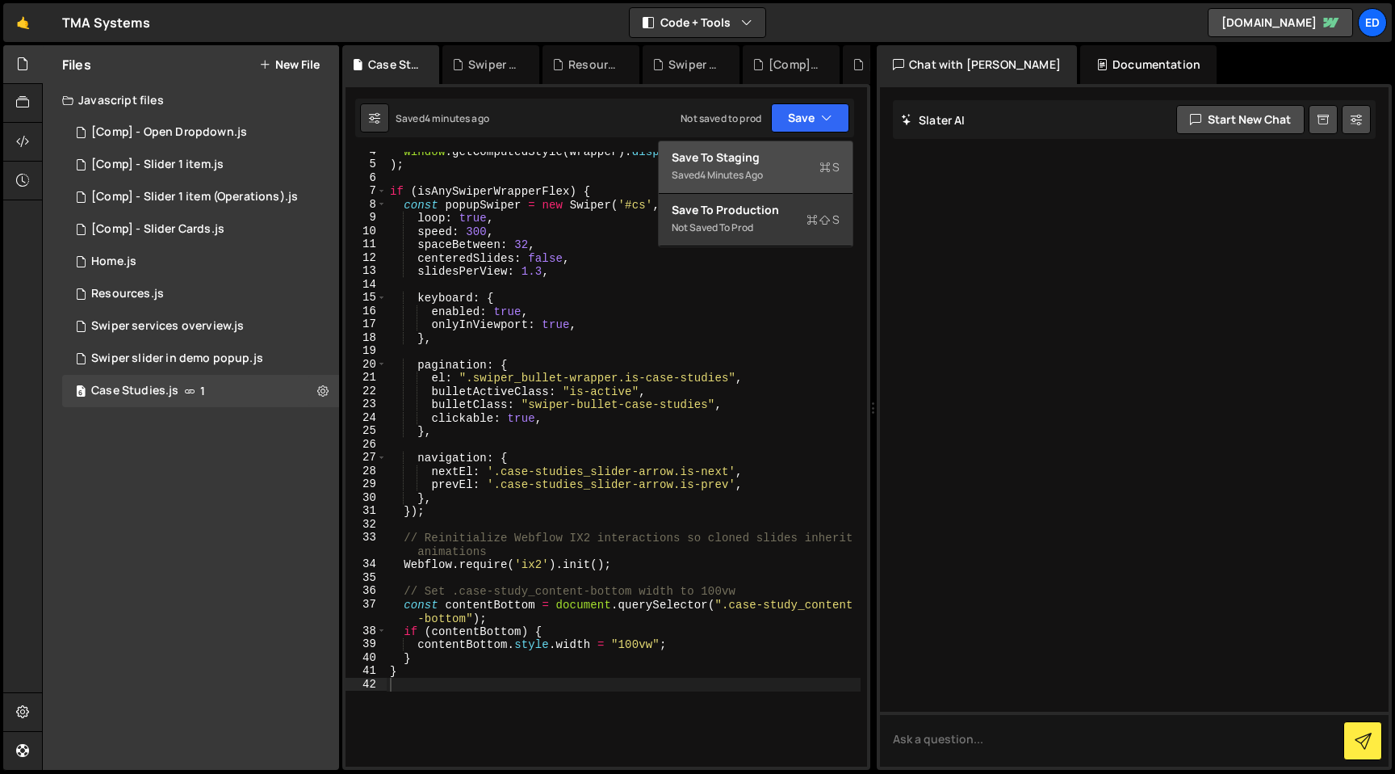
click at [764, 162] on div "Save to Staging S" at bounding box center [756, 157] width 168 height 16
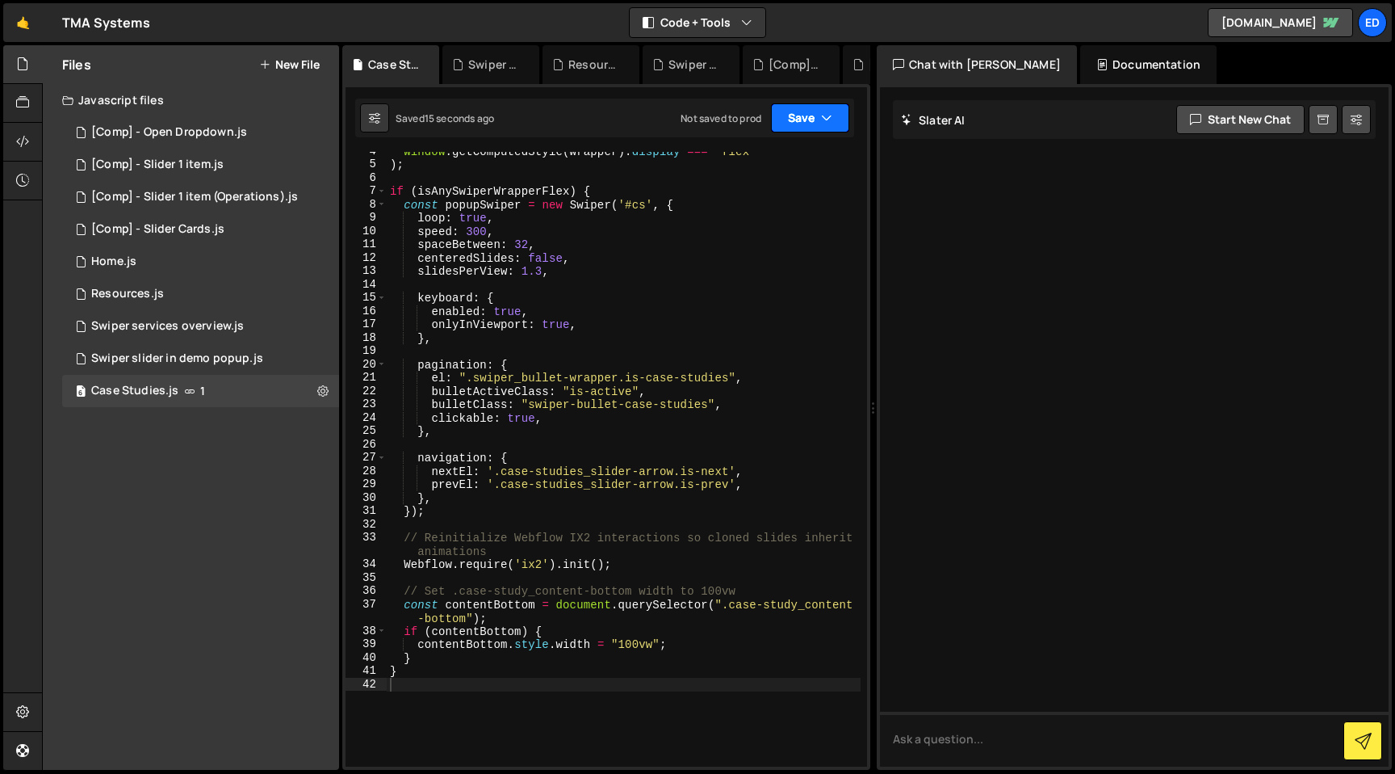
click at [797, 119] on button "Save" at bounding box center [810, 117] width 78 height 29
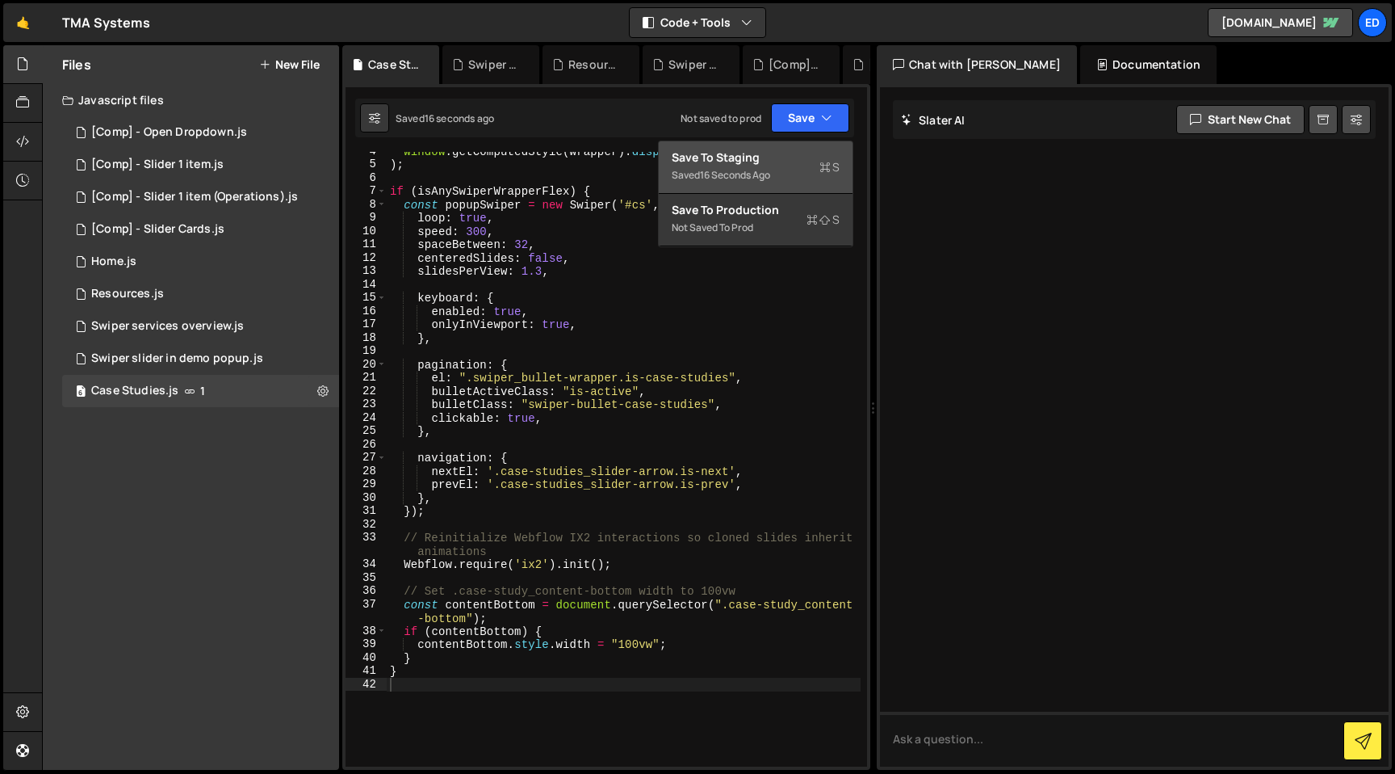
click at [756, 158] on div "Save to Staging S" at bounding box center [756, 157] width 168 height 16
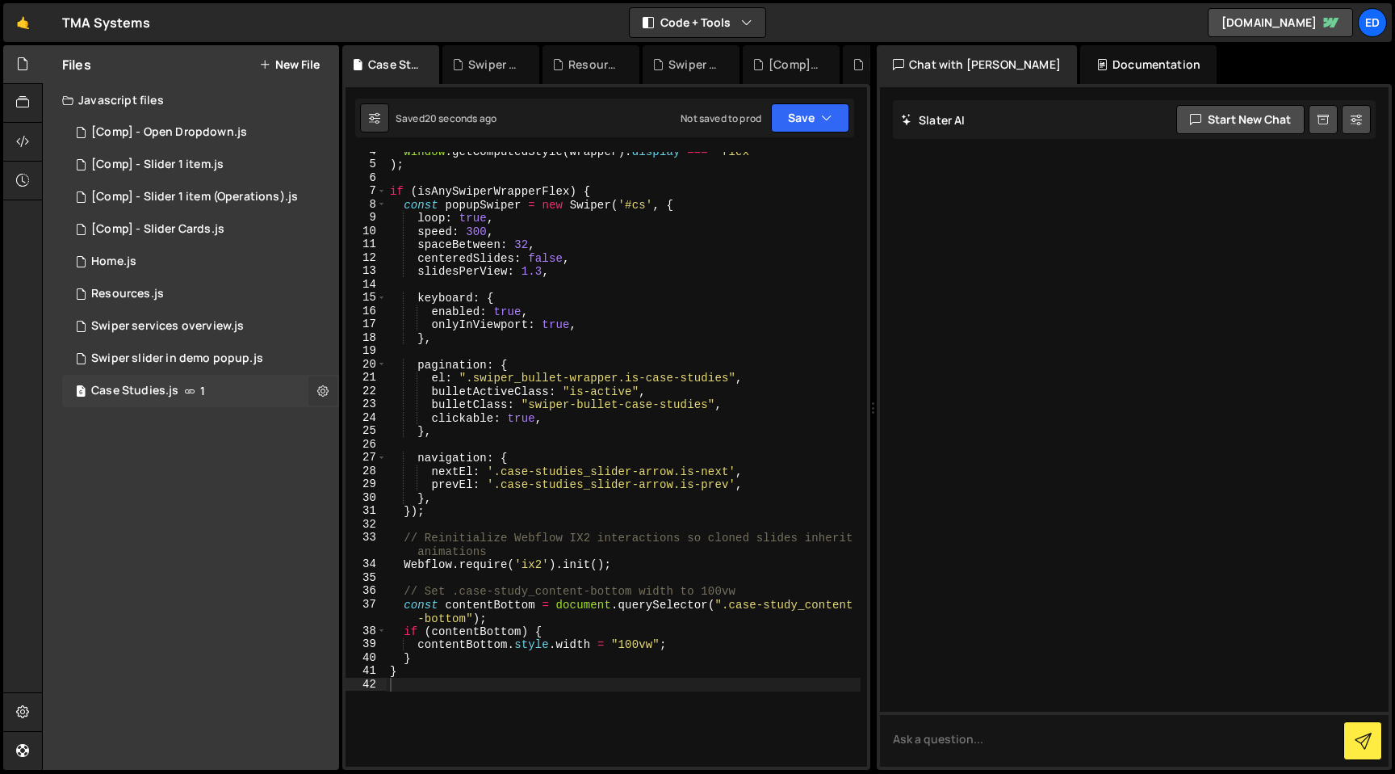
click at [325, 390] on icon at bounding box center [322, 390] width 11 height 15
type input "Case Studies"
radio input "true"
checkbox input "true"
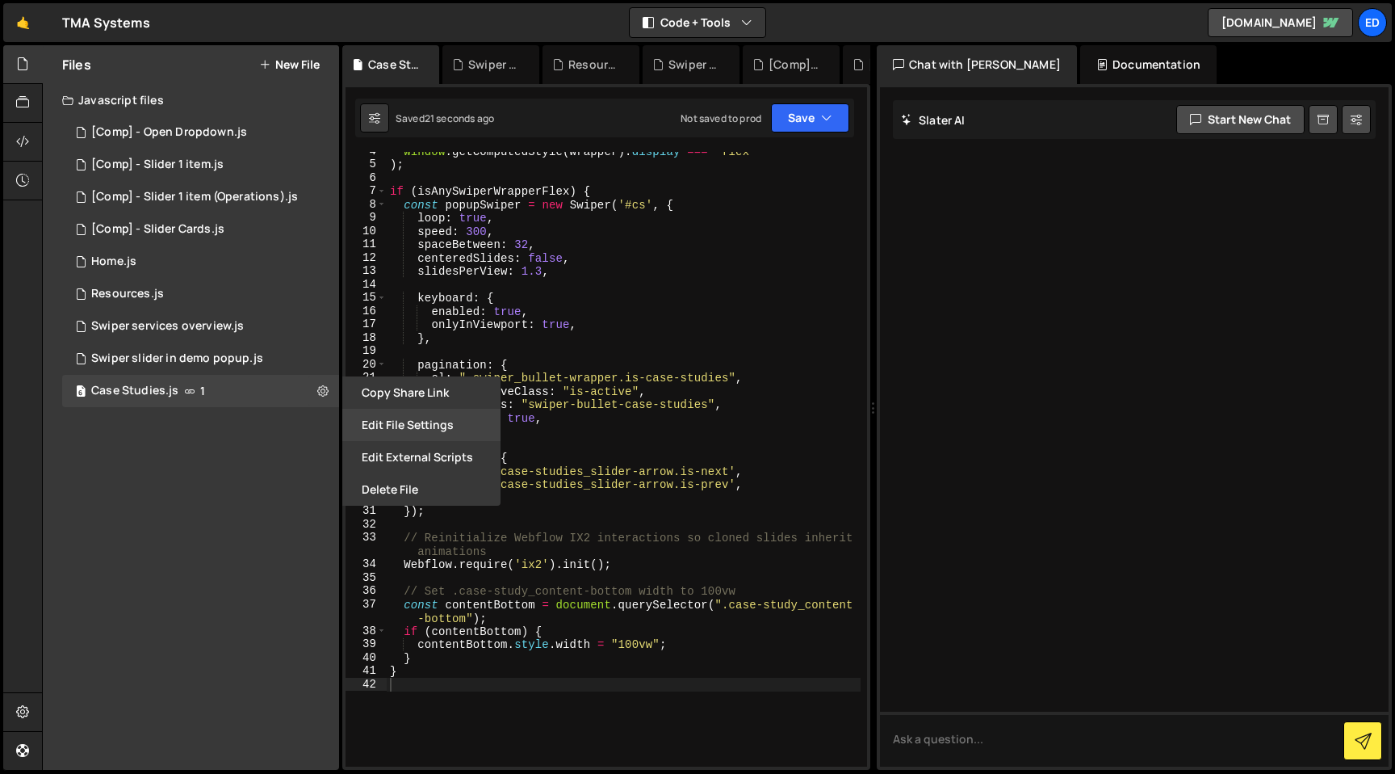
click at [384, 419] on button "Edit File Settings" at bounding box center [421, 425] width 158 height 32
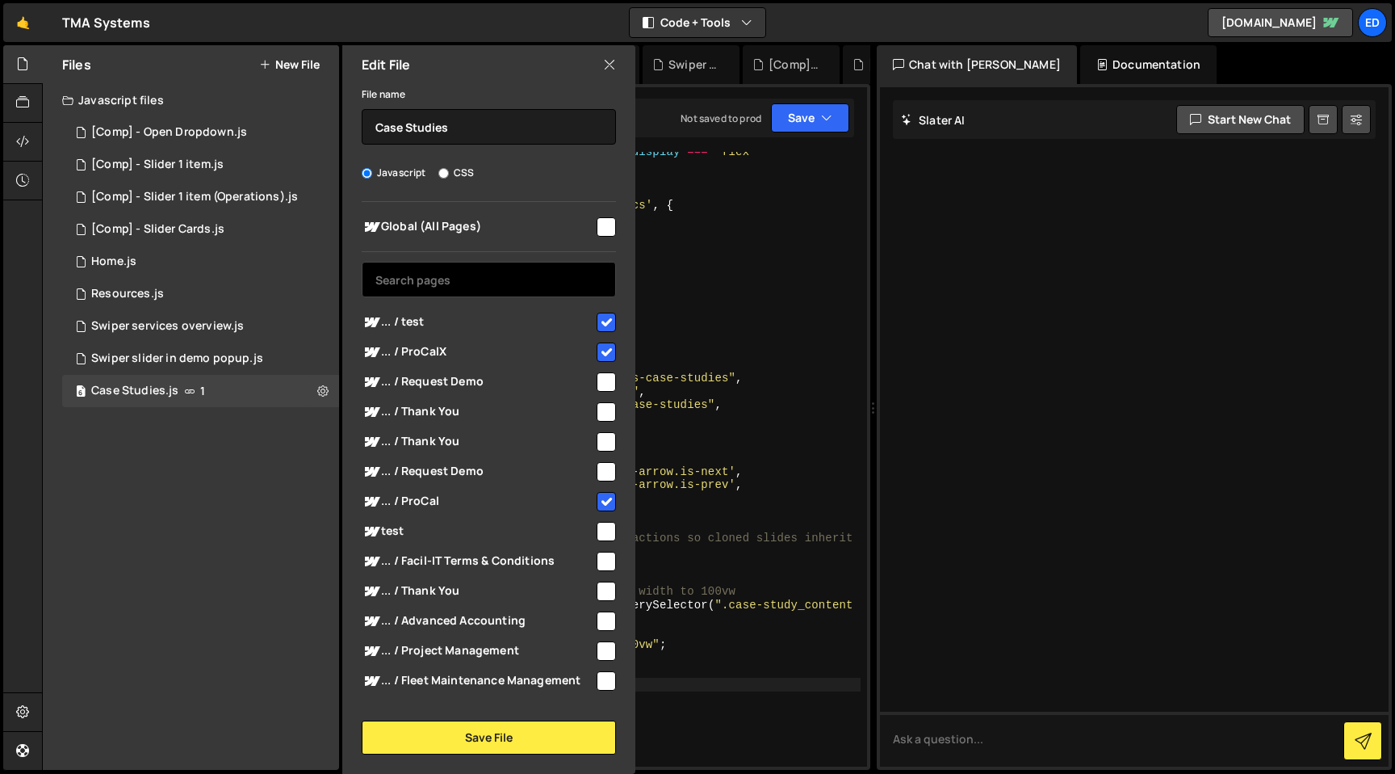
click at [433, 283] on input "text" at bounding box center [489, 280] width 254 height 36
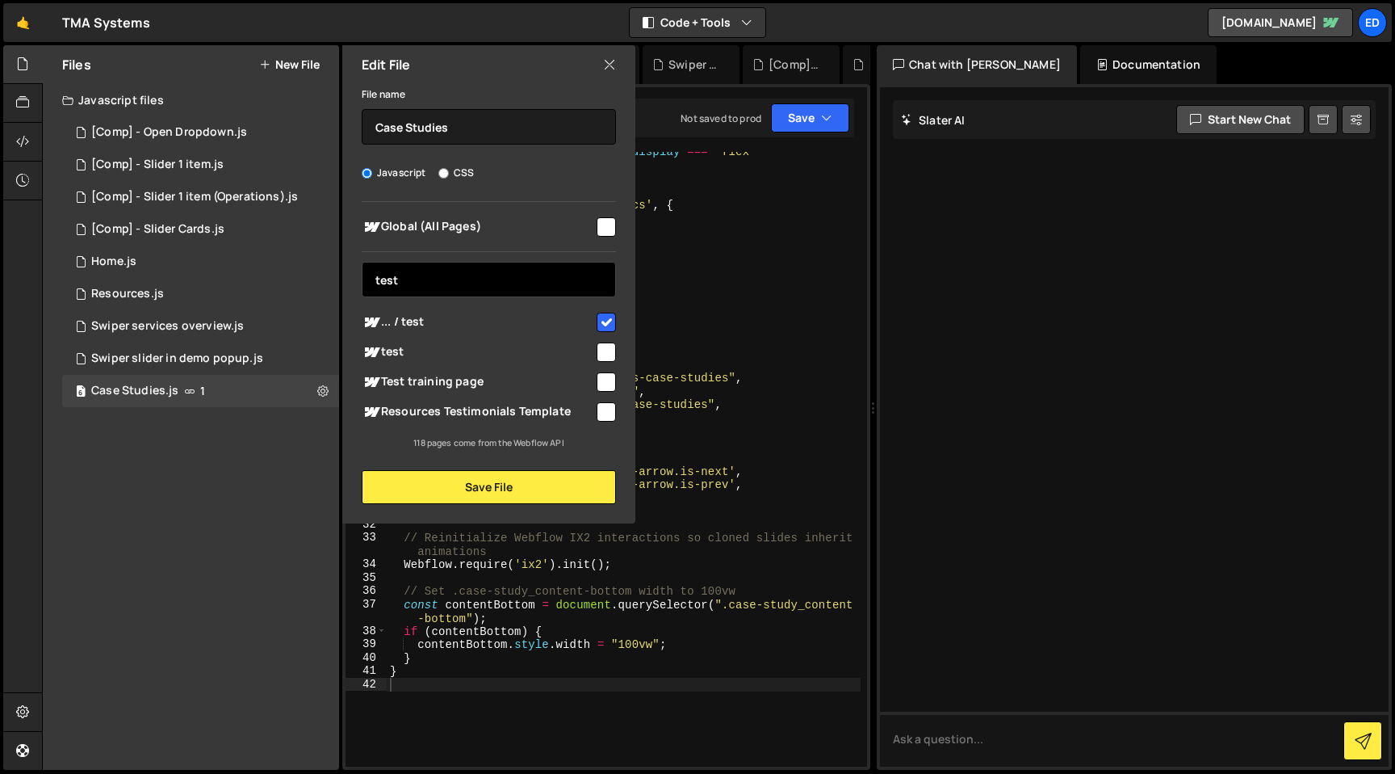
type input "test"
click at [612, 350] on input "checkbox" at bounding box center [606, 351] width 19 height 19
checkbox input "true"
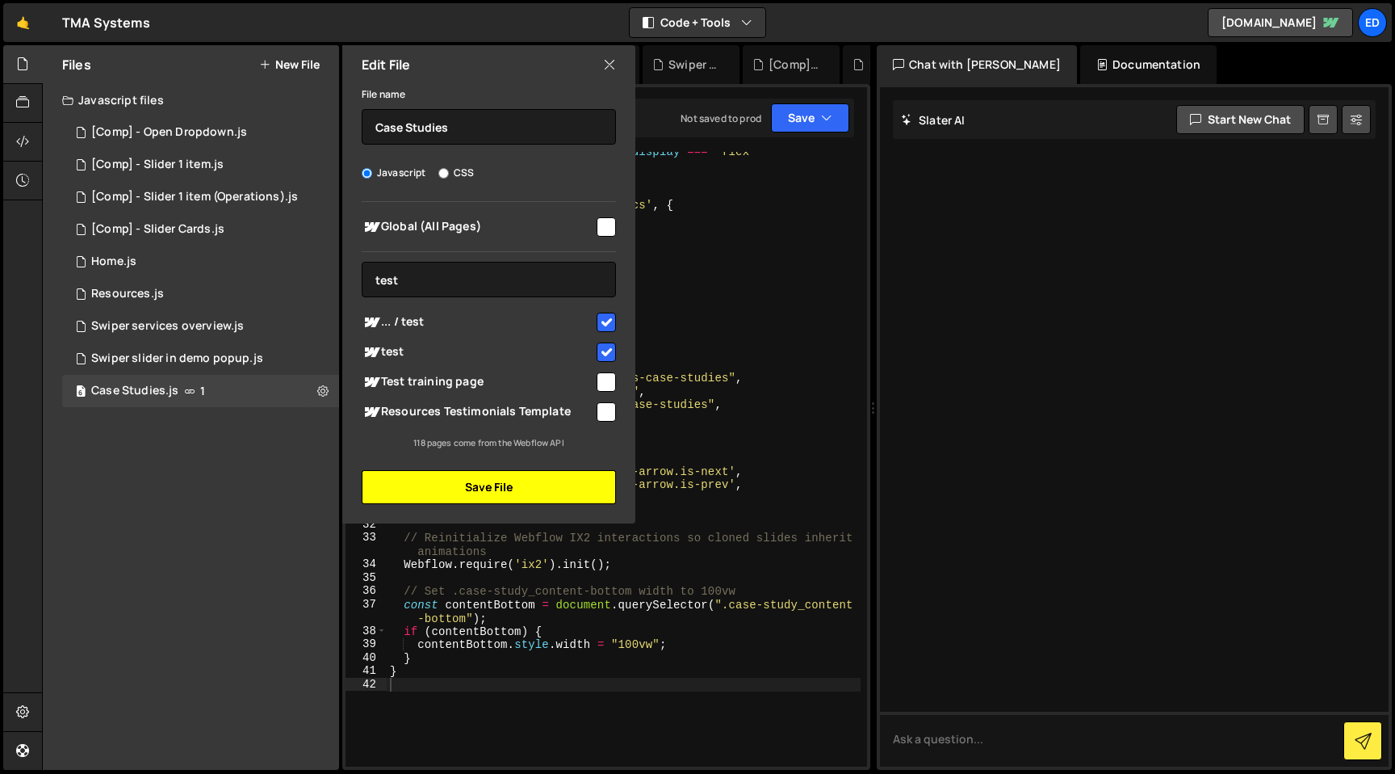
click at [521, 486] on button "Save File" at bounding box center [489, 487] width 254 height 34
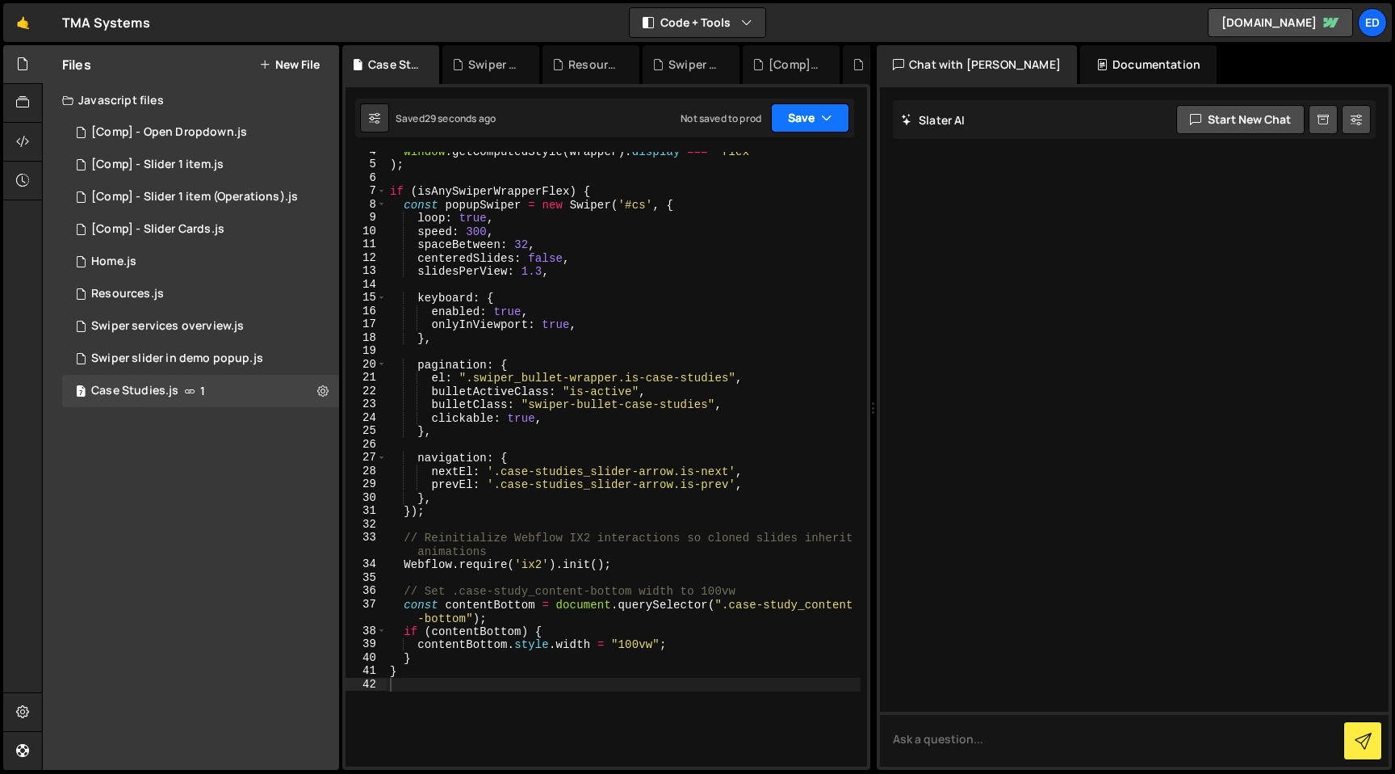
click at [829, 125] on icon "button" at bounding box center [826, 118] width 11 height 16
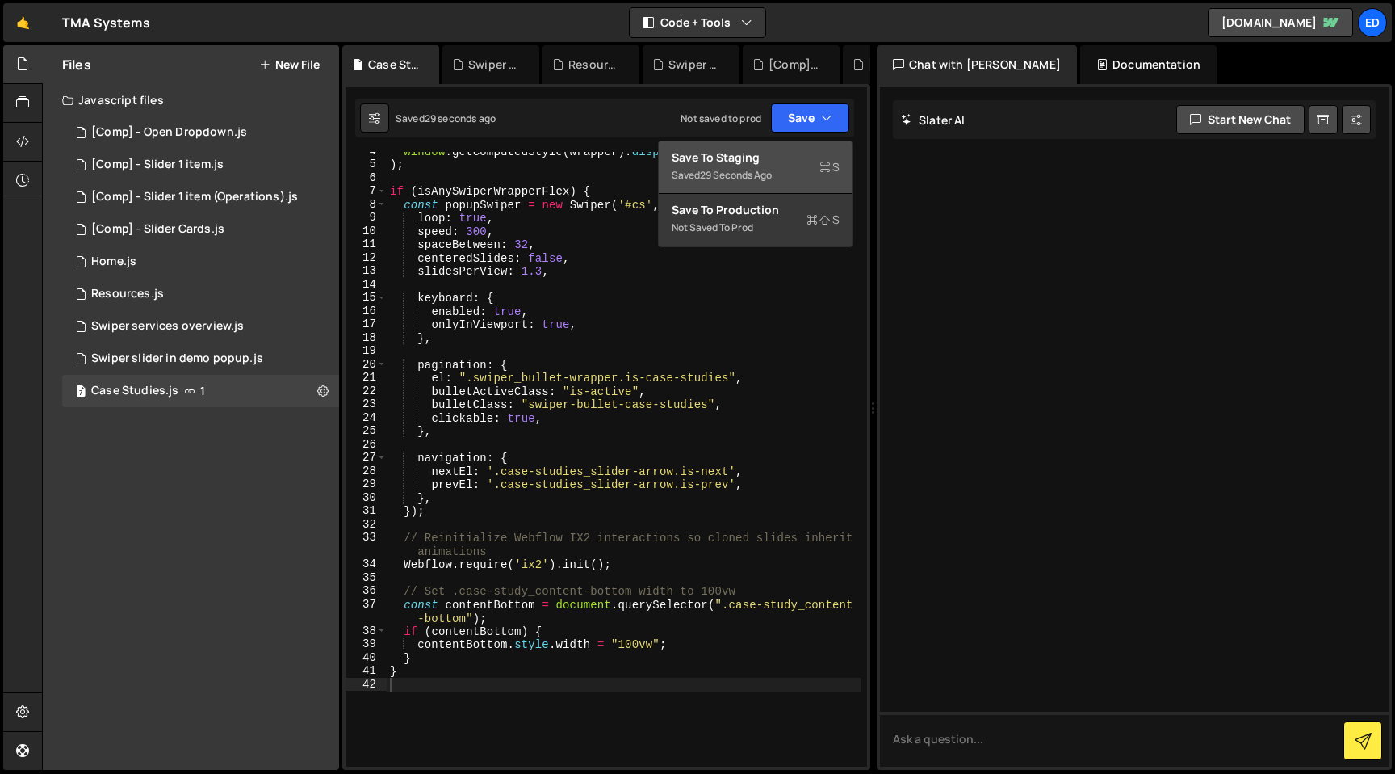
click at [778, 162] on div "Save to Staging S" at bounding box center [756, 157] width 168 height 16
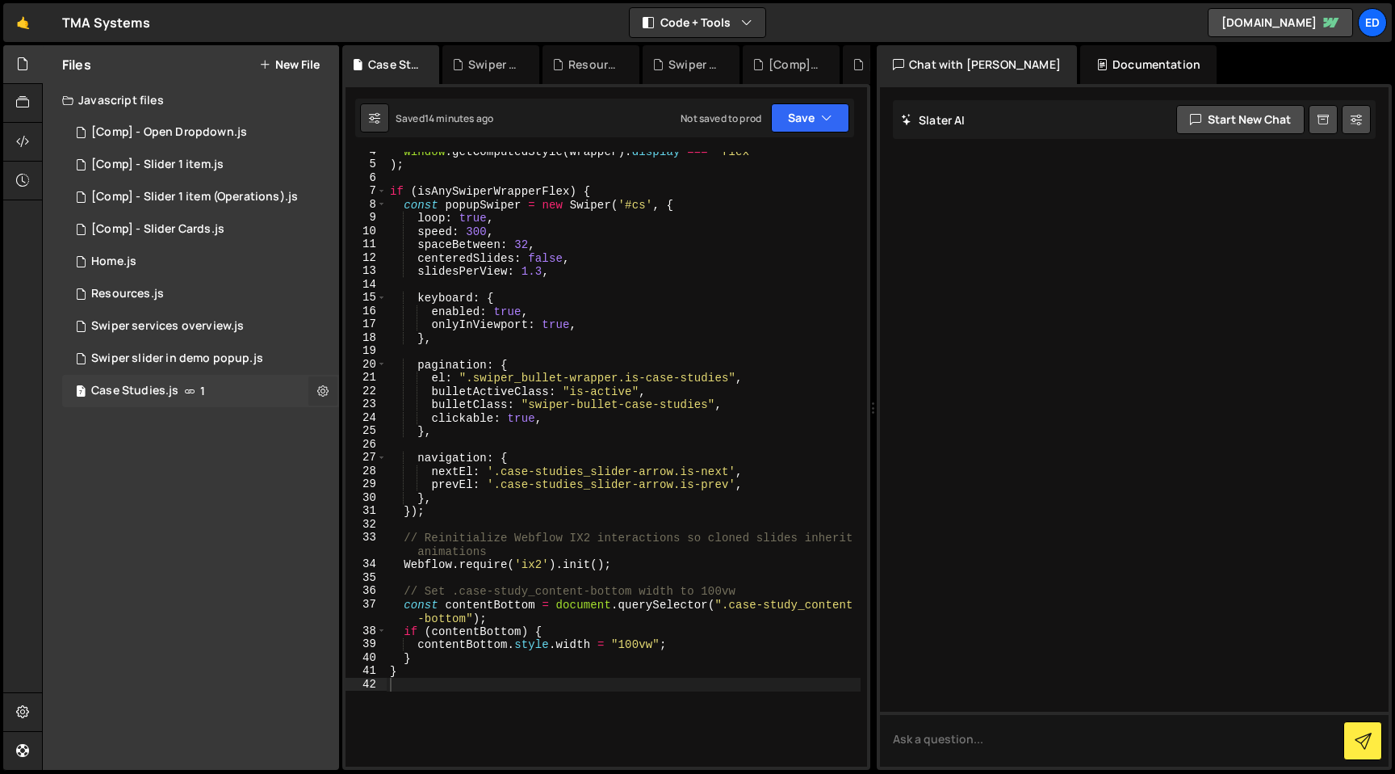
click at [324, 387] on icon at bounding box center [322, 390] width 11 height 15
type input "Case Studies"
radio input "true"
checkbox input "true"
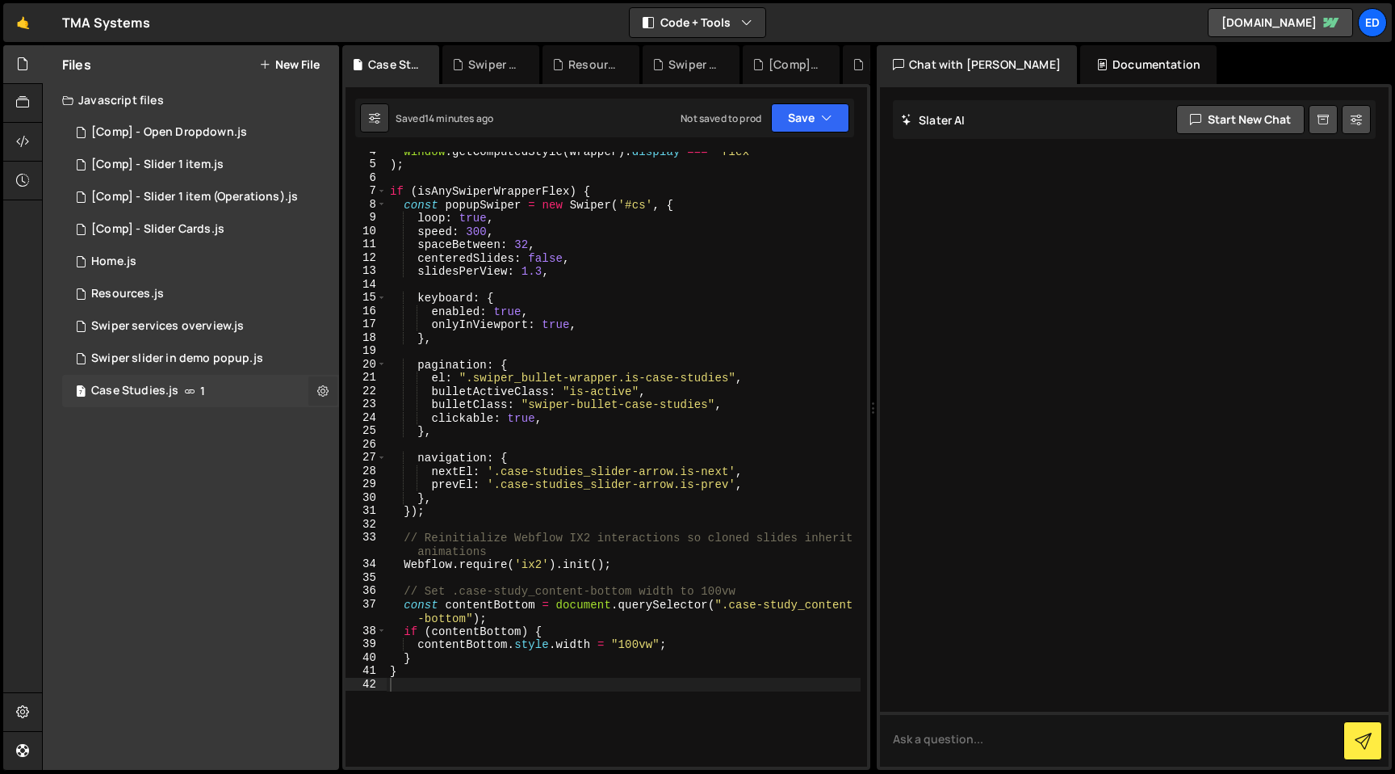
checkbox input "true"
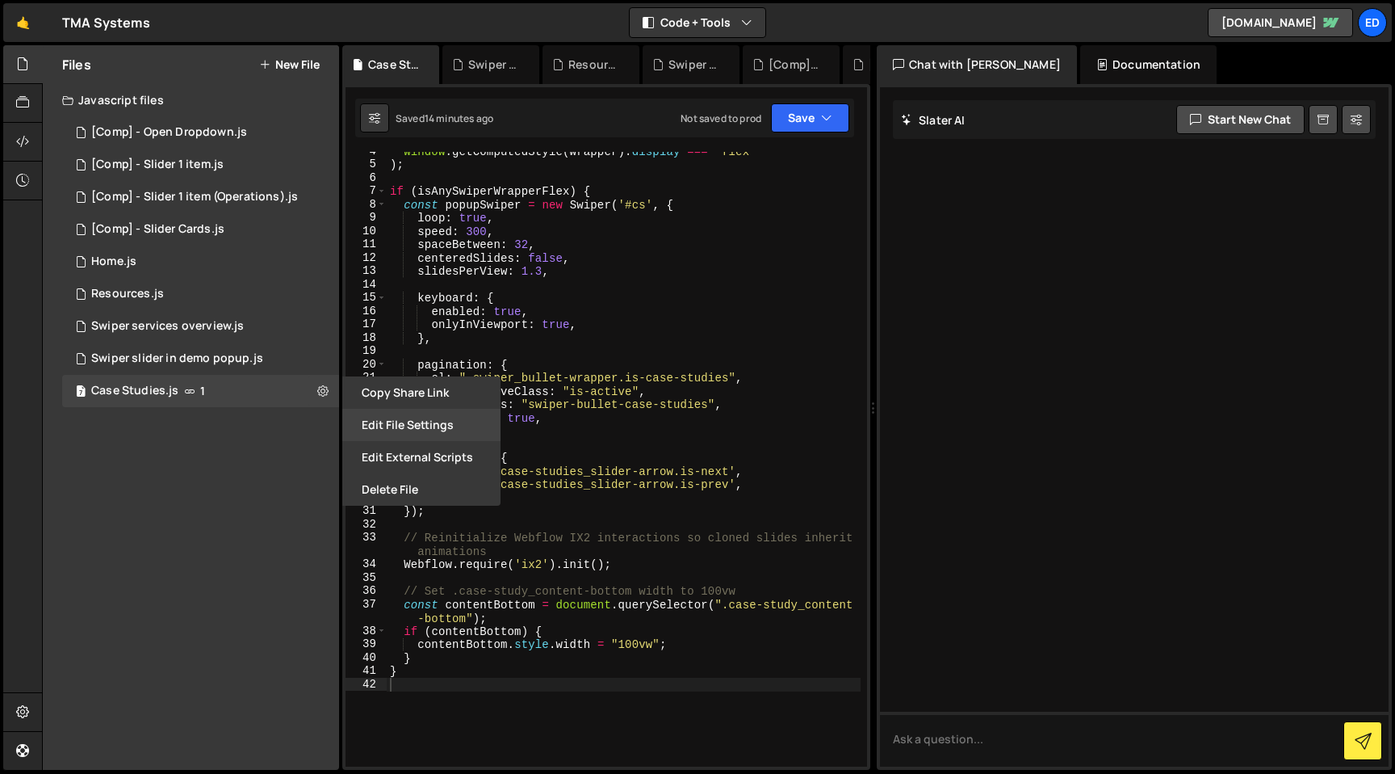
click at [392, 424] on button "Edit File Settings" at bounding box center [421, 425] width 158 height 32
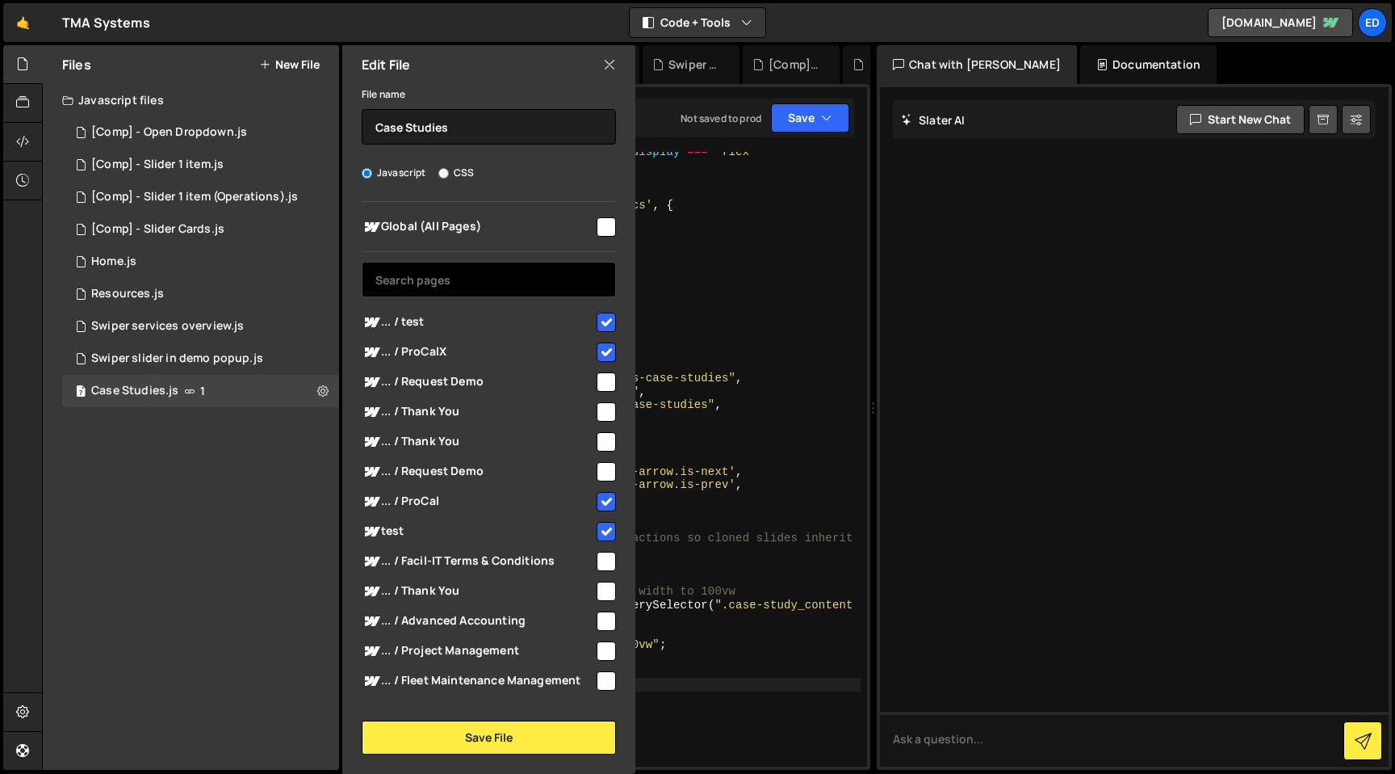
click at [460, 284] on input "text" at bounding box center [489, 280] width 254 height 36
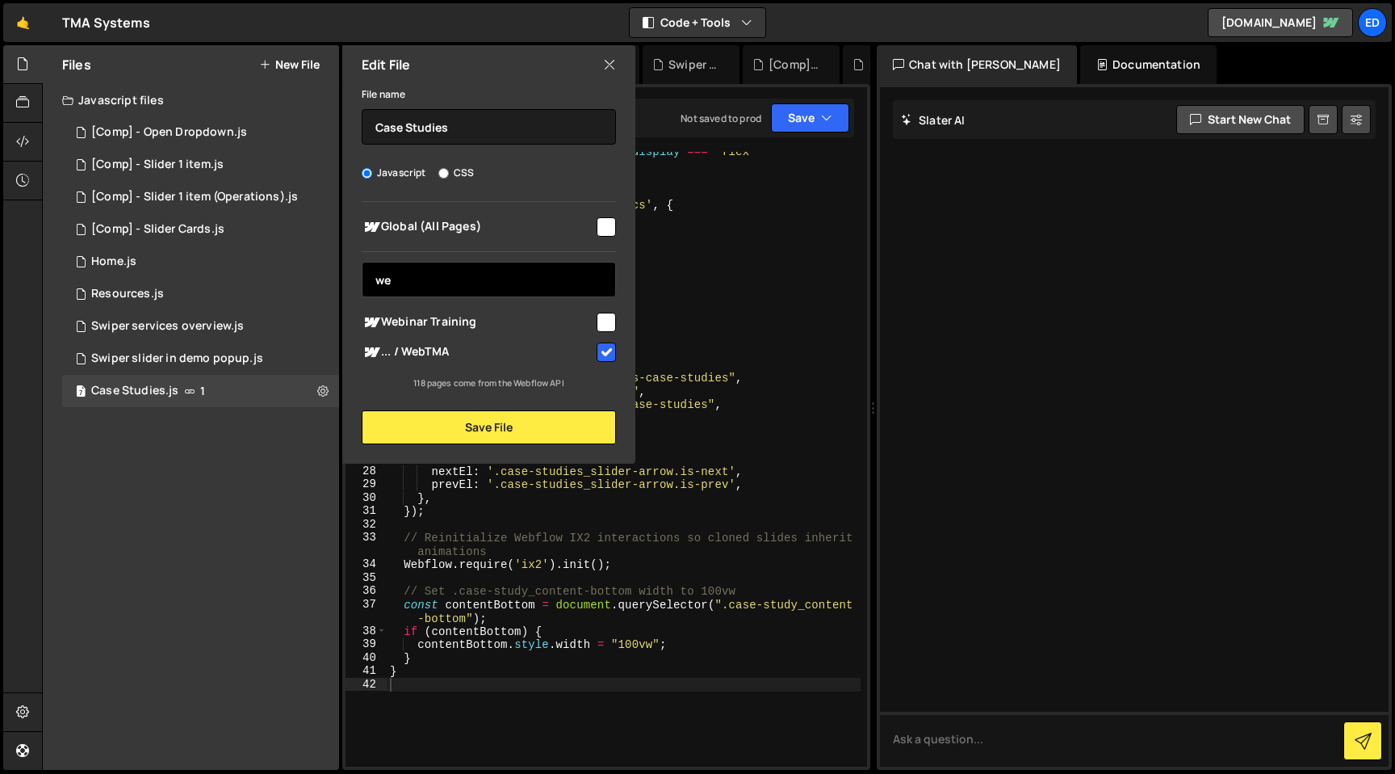
type input "we"
click at [611, 351] on input "checkbox" at bounding box center [606, 351] width 19 height 19
checkbox input "false"
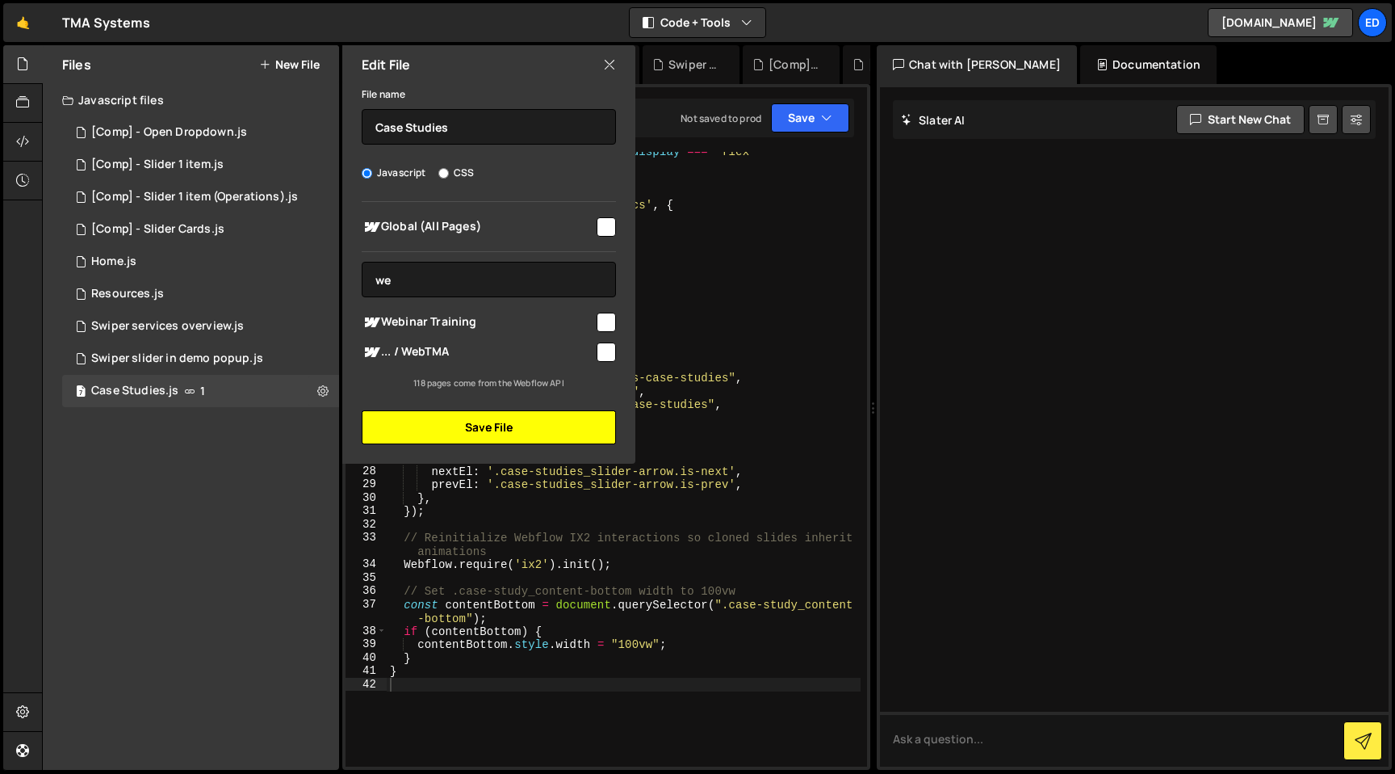
click at [535, 421] on button "Save File" at bounding box center [489, 427] width 254 height 34
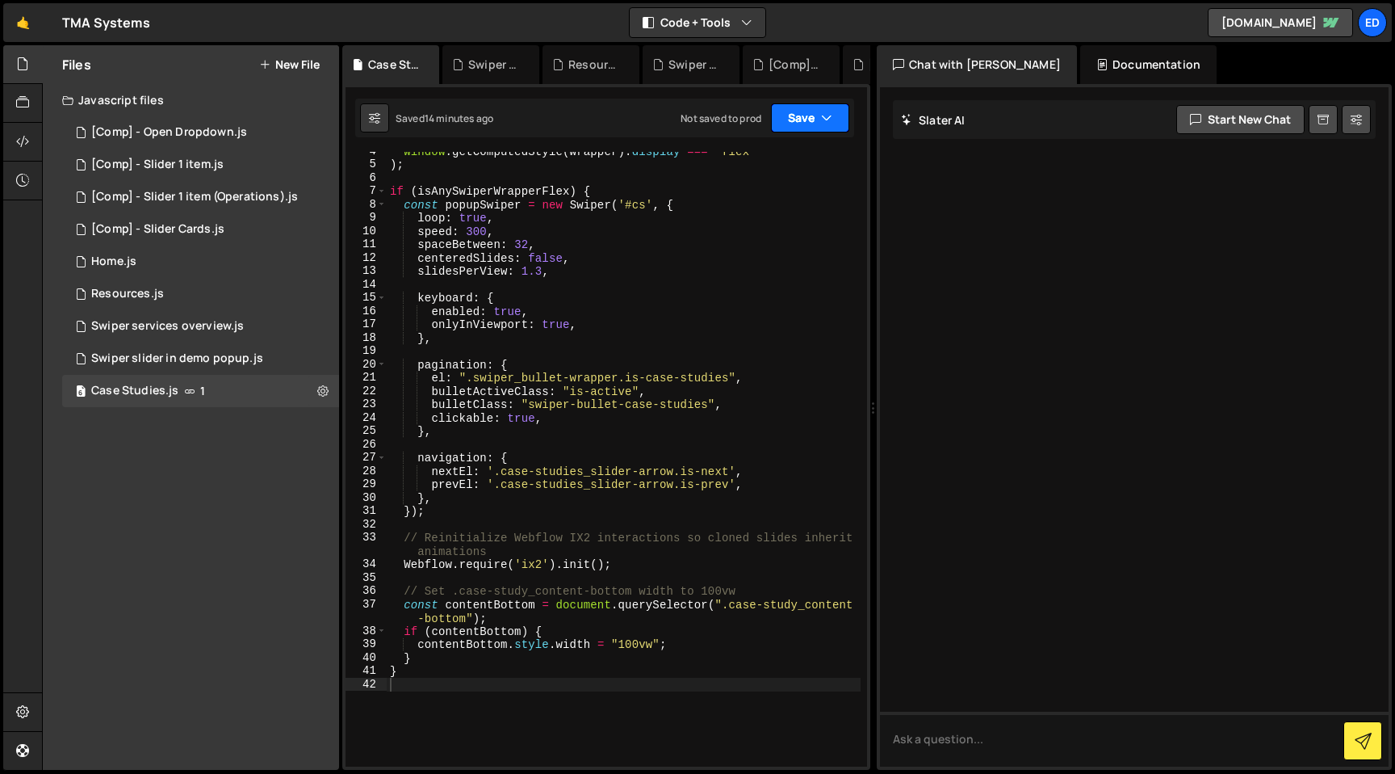
click at [810, 116] on button "Save" at bounding box center [810, 117] width 78 height 29
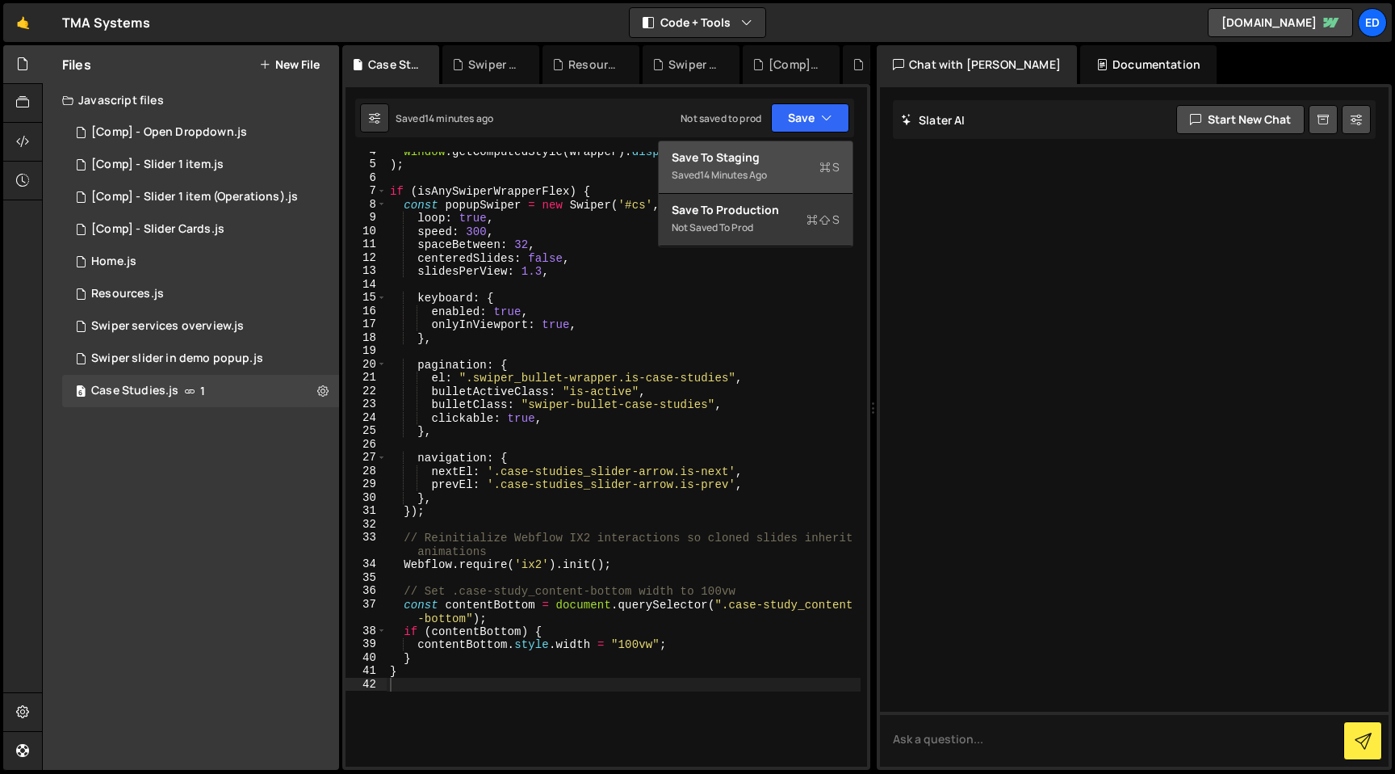
click at [758, 170] on div "14 minutes ago" at bounding box center [733, 175] width 67 height 14
